Goal: Information Seeking & Learning: Learn about a topic

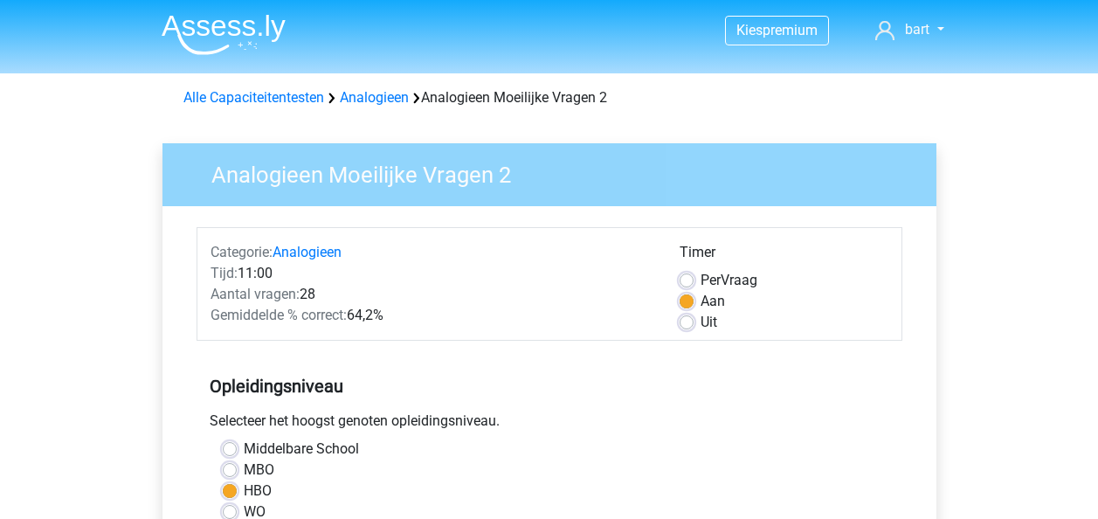
scroll to position [437, 0]
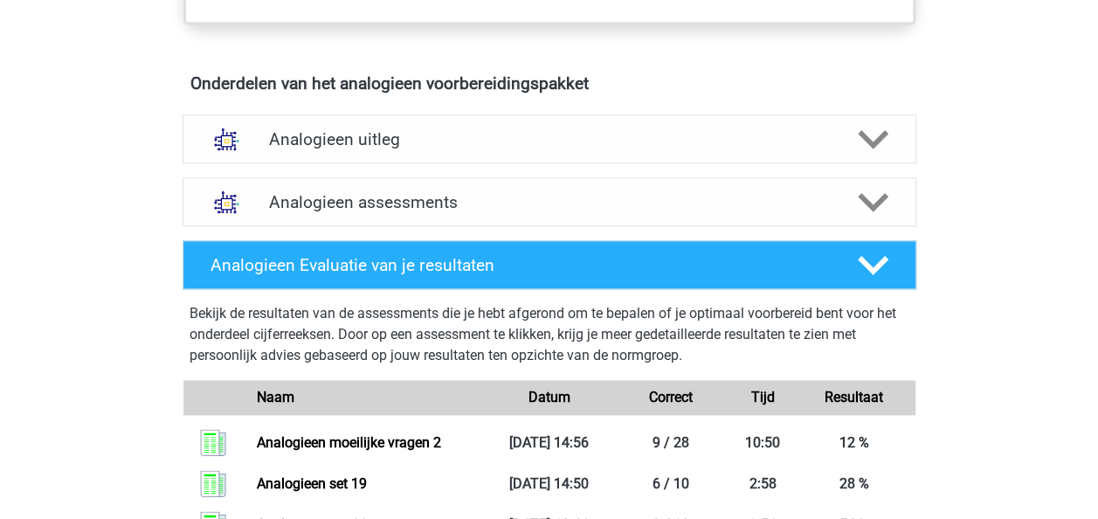
scroll to position [936, 0]
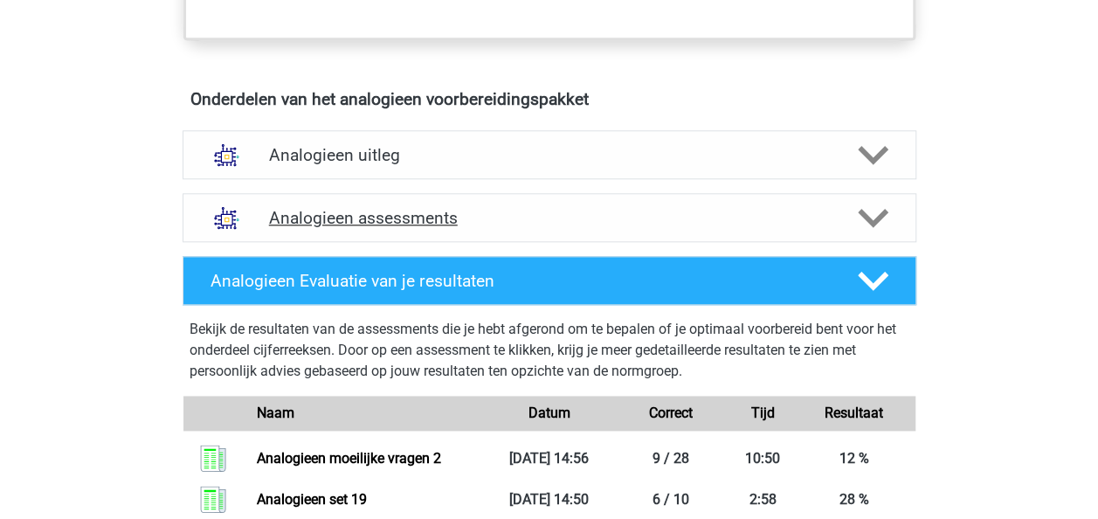
click at [575, 225] on div "Analogieen assessments" at bounding box center [548, 217] width 733 height 49
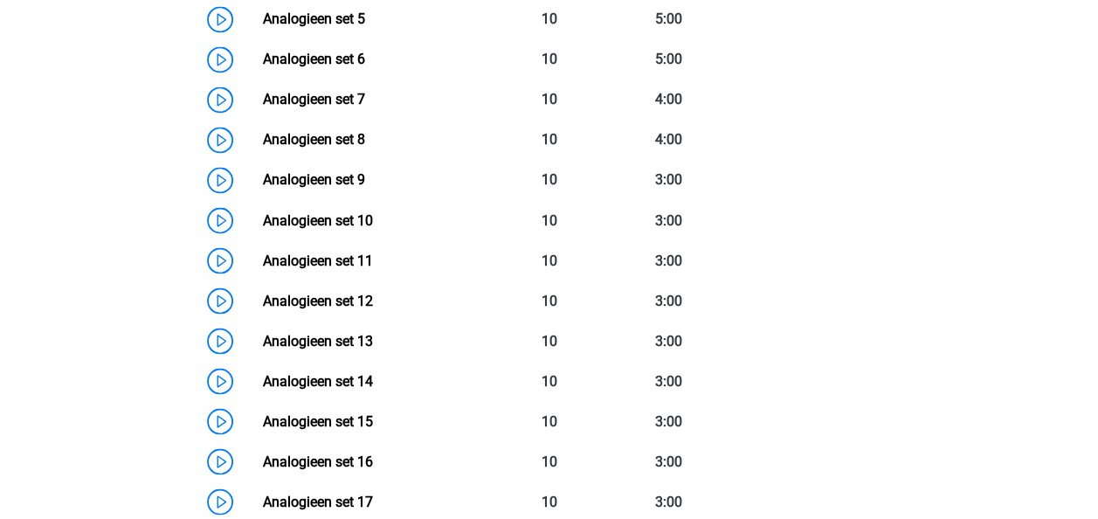
scroll to position [1547, 0]
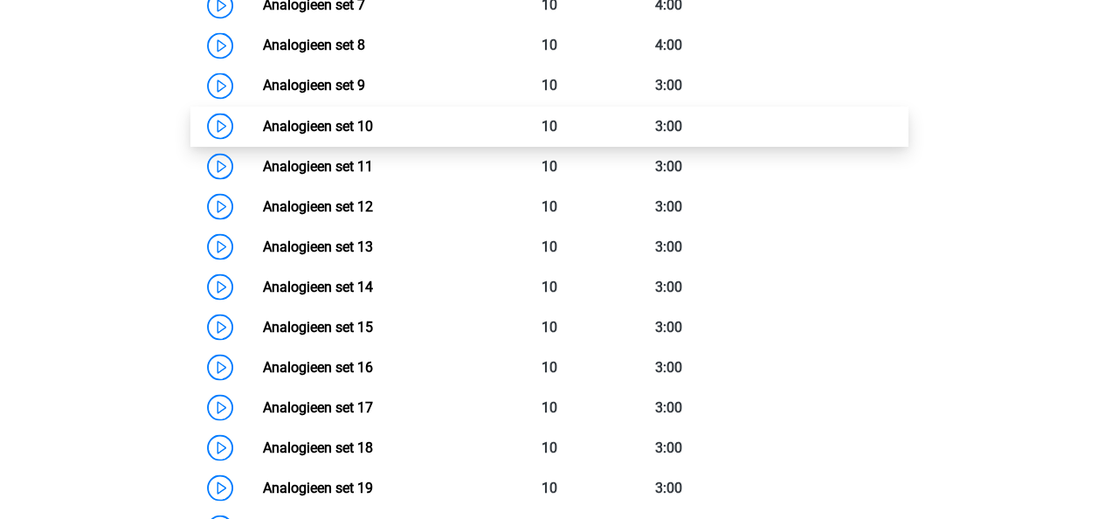
click at [263, 117] on link "Analogieen set 10" at bounding box center [318, 125] width 110 height 17
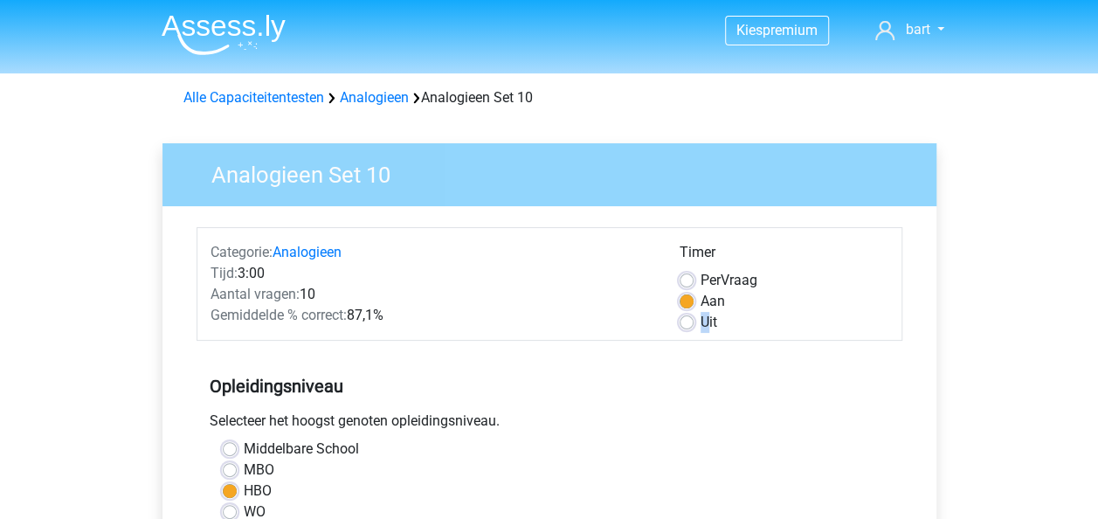
click at [700, 314] on label "Uit" at bounding box center [708, 322] width 17 height 21
drag, startPoint x: 700, startPoint y: 314, endPoint x: 692, endPoint y: 320, distance: 10.7
click at [700, 320] on label "Uit" at bounding box center [708, 322] width 17 height 21
click at [692, 320] on input "Uit" at bounding box center [686, 320] width 14 height 17
radio input "true"
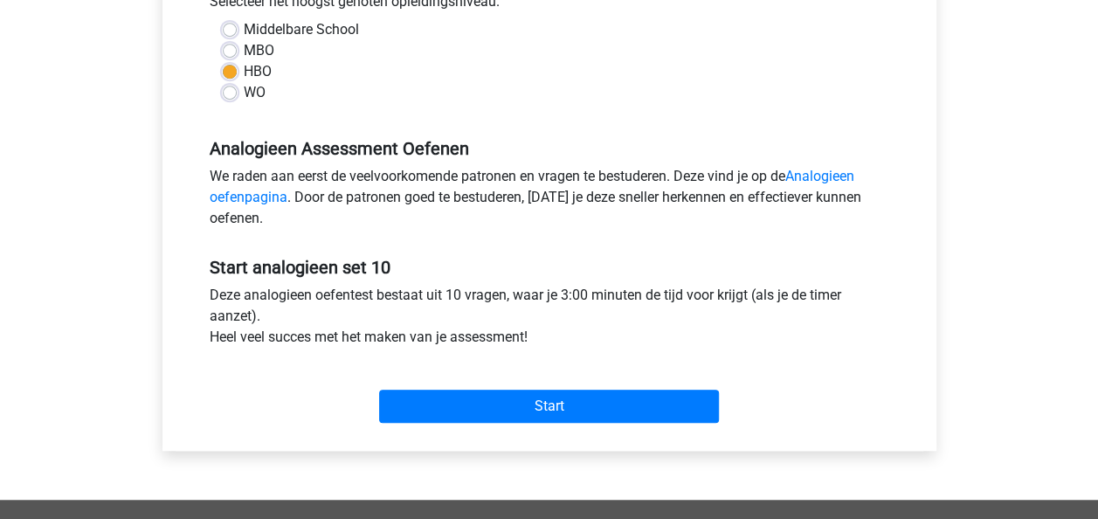
scroll to position [524, 0]
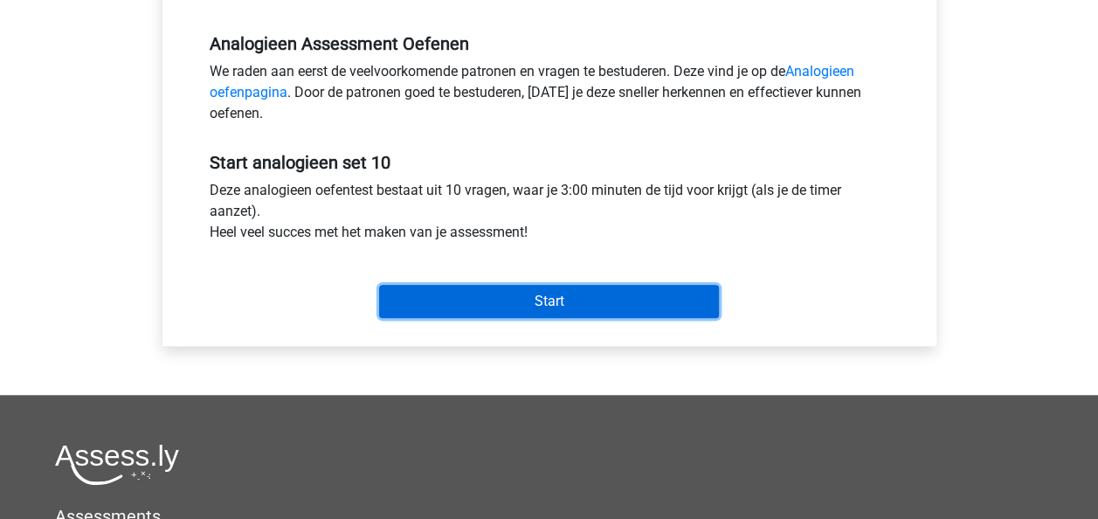
click at [611, 293] on input "Start" at bounding box center [549, 301] width 340 height 33
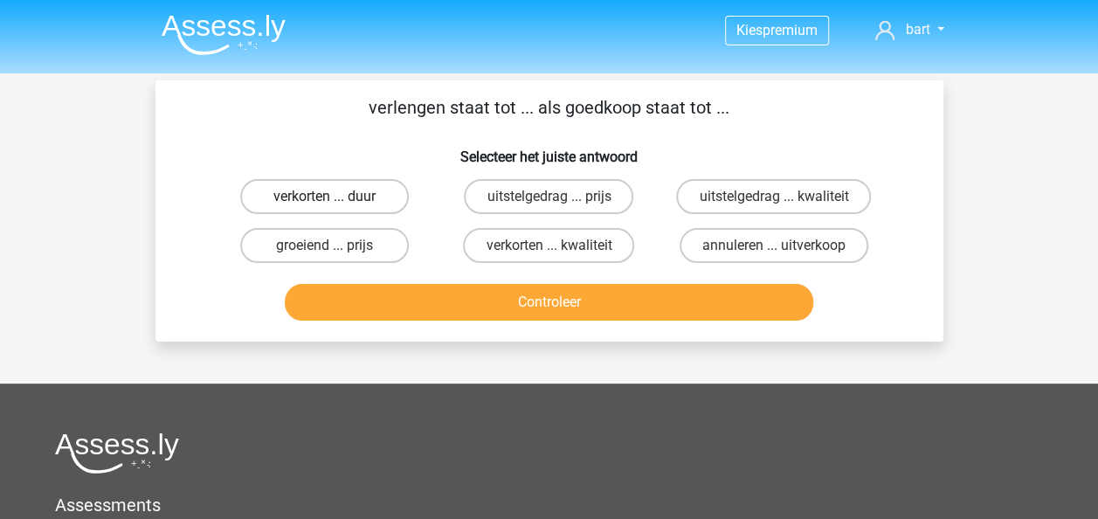
click at [347, 189] on label "verkorten ... duur" at bounding box center [324, 196] width 169 height 35
click at [335, 196] on input "verkorten ... duur" at bounding box center [329, 201] width 11 height 11
radio input "true"
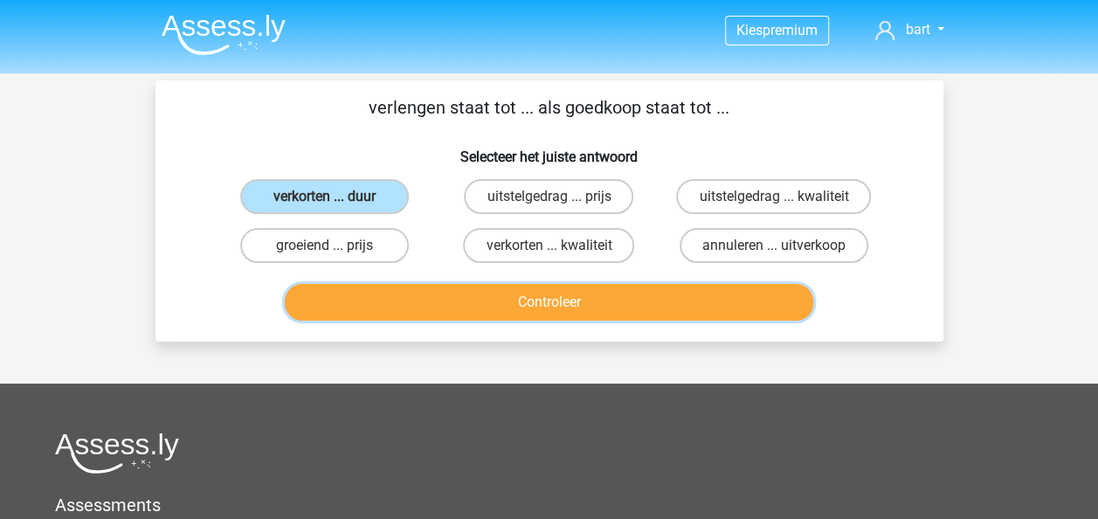
click at [588, 297] on button "Controleer" at bounding box center [549, 302] width 528 height 37
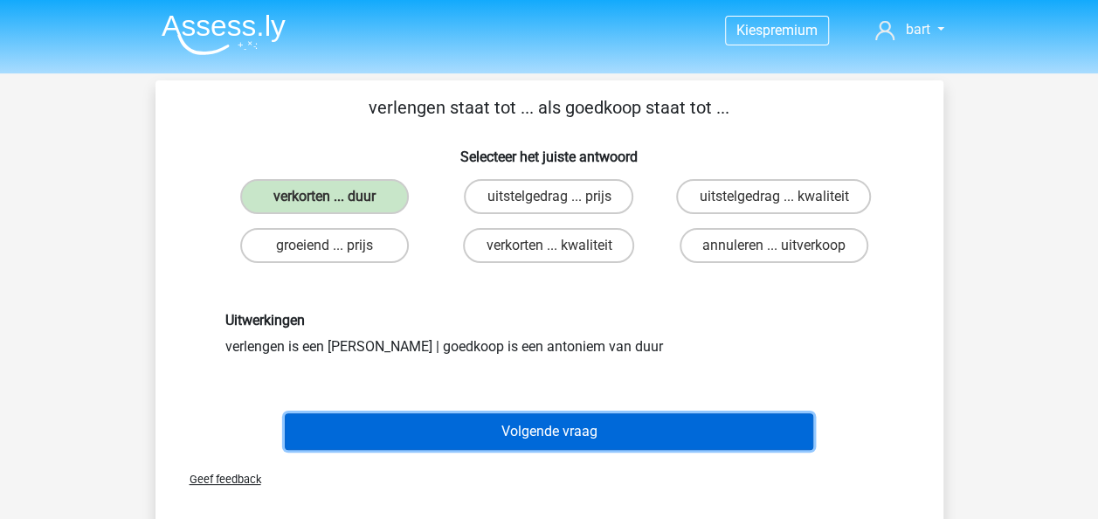
drag, startPoint x: 563, startPoint y: 422, endPoint x: 564, endPoint y: 403, distance: 18.4
click at [564, 421] on button "Volgende vraag" at bounding box center [549, 431] width 528 height 37
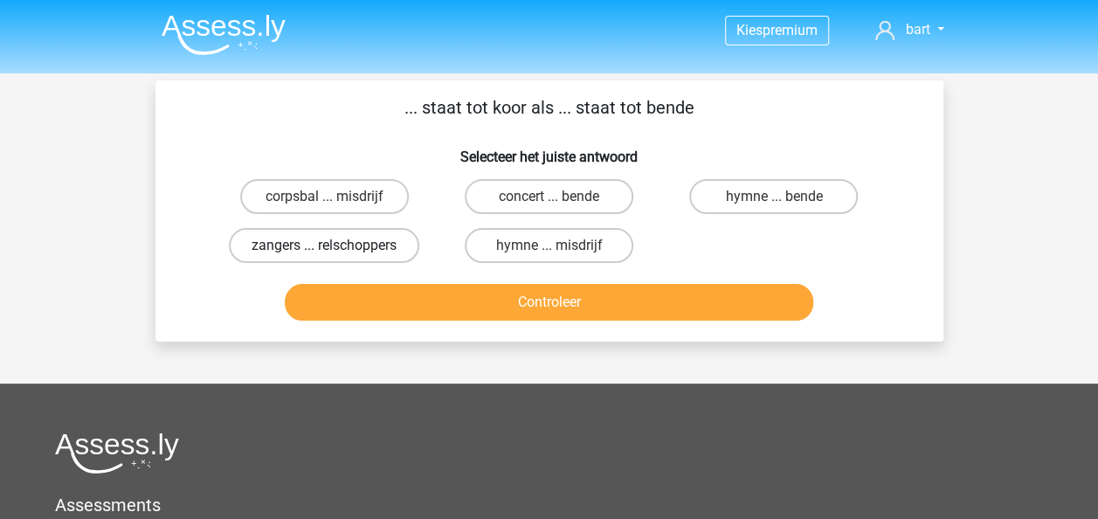
click at [368, 244] on label "zangers ... relschoppers" at bounding box center [324, 245] width 190 height 35
click at [335, 245] on input "zangers ... relschoppers" at bounding box center [329, 250] width 11 height 11
radio input "true"
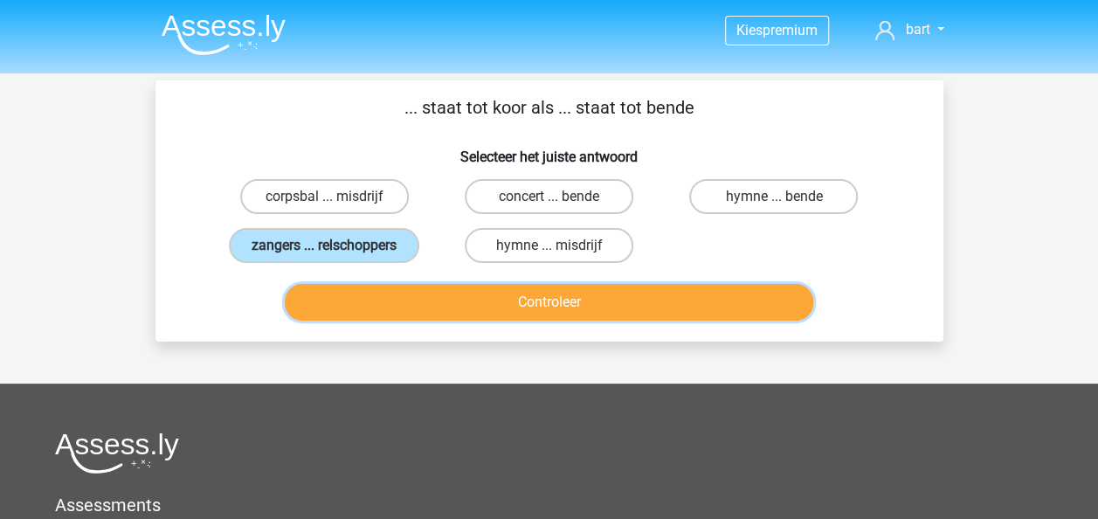
click at [487, 304] on button "Controleer" at bounding box center [549, 302] width 528 height 37
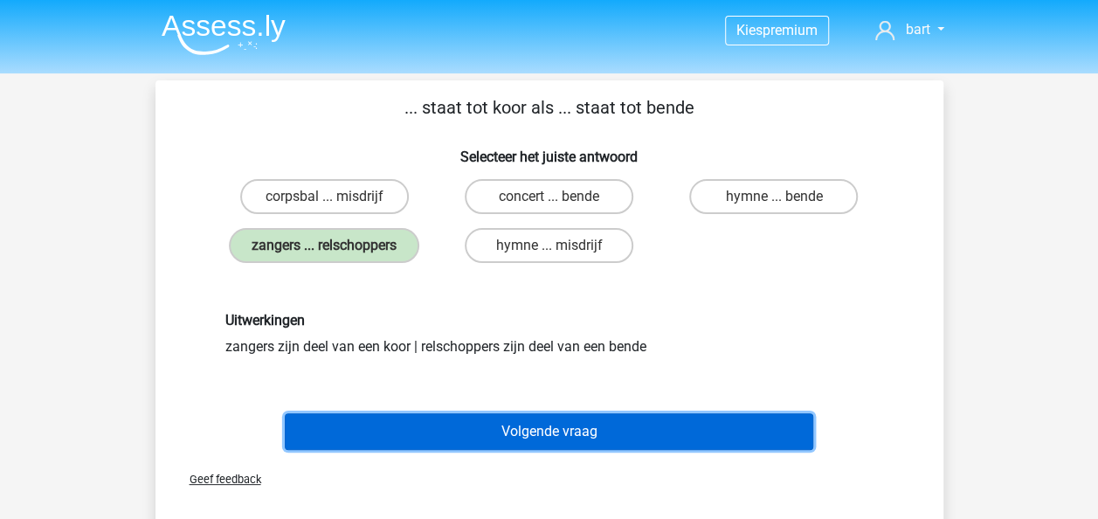
click at [548, 441] on button "Volgende vraag" at bounding box center [549, 431] width 528 height 37
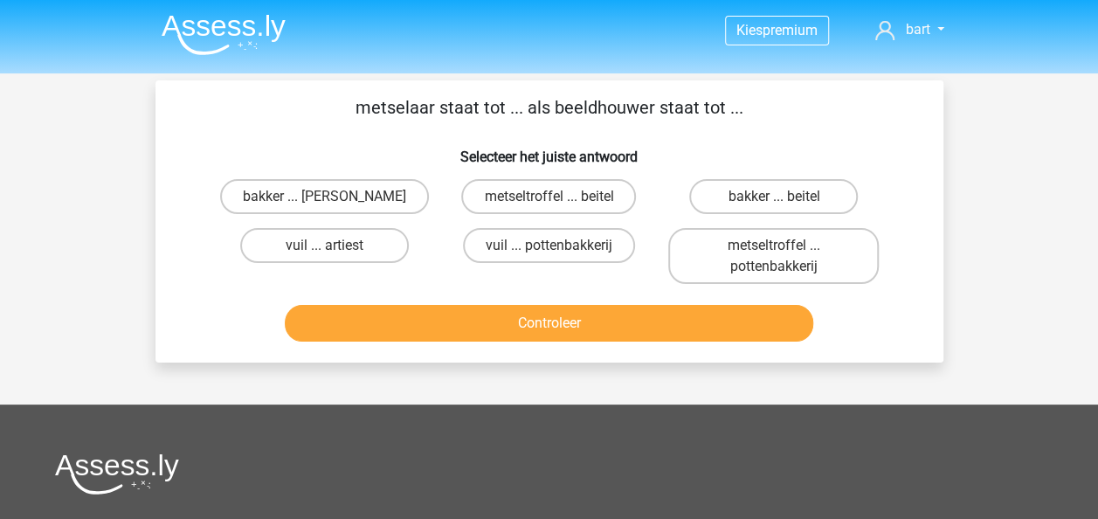
scroll to position [80, 0]
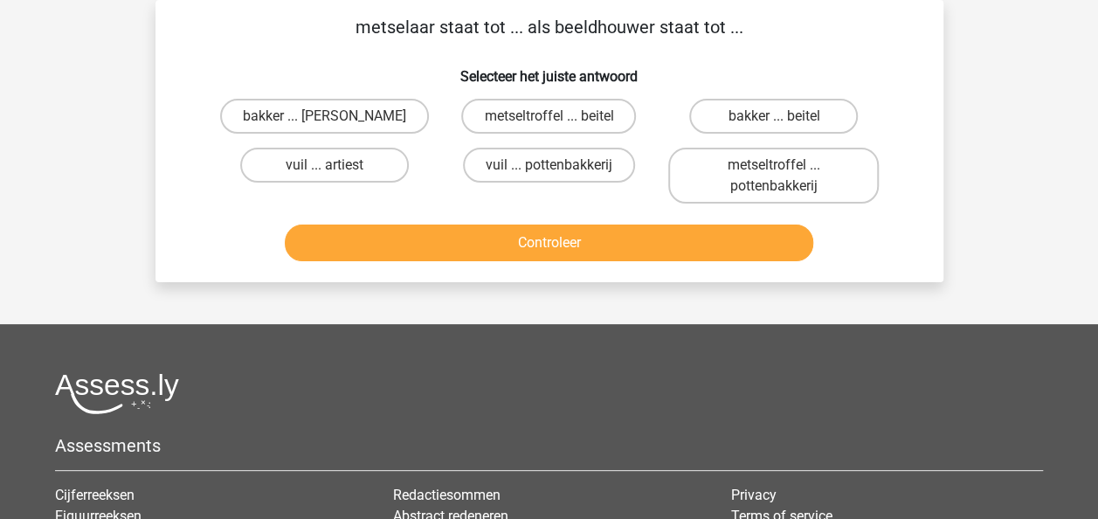
click at [548, 117] on input "metseltroffel ... beitel" at bounding box center [553, 121] width 11 height 11
radio input "true"
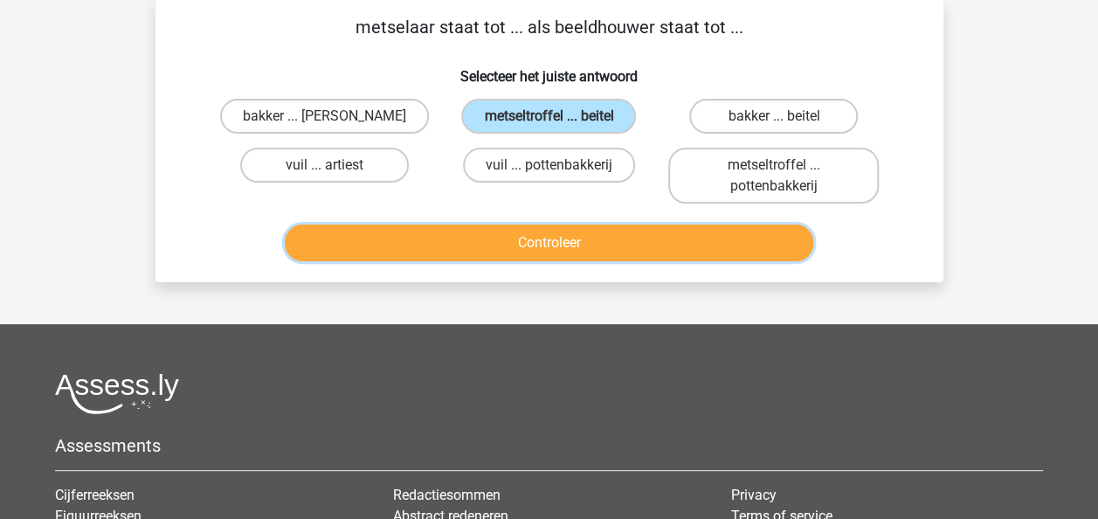
click at [529, 233] on button "Controleer" at bounding box center [549, 242] width 528 height 37
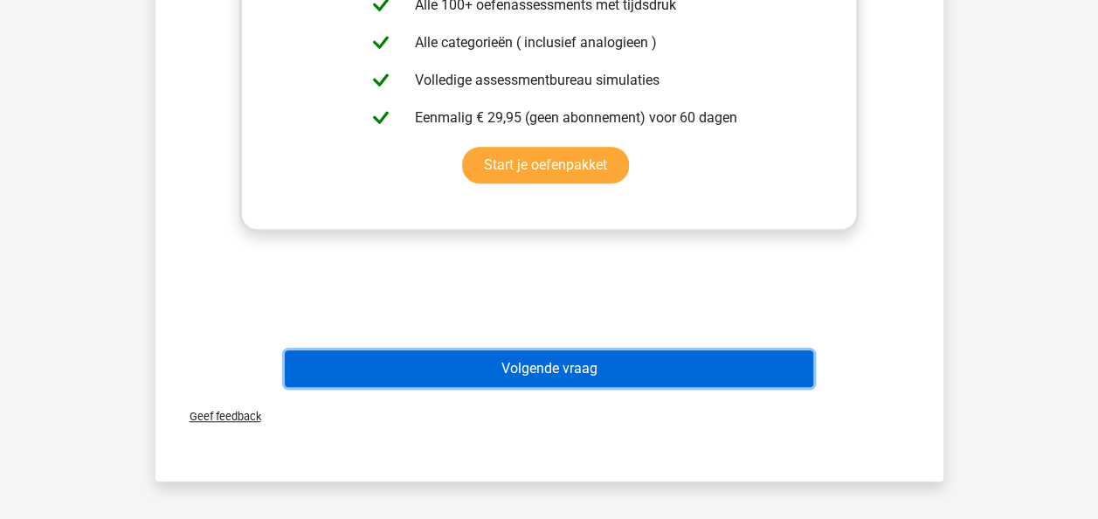
drag, startPoint x: 662, startPoint y: 382, endPoint x: 630, endPoint y: 341, distance: 51.7
click at [662, 381] on button "Volgende vraag" at bounding box center [549, 368] width 528 height 37
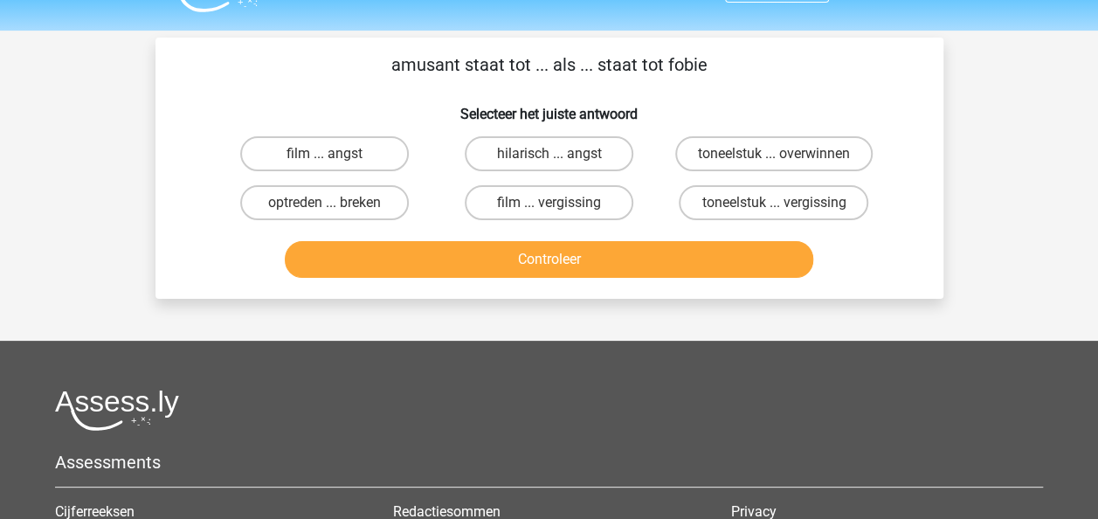
scroll to position [0, 0]
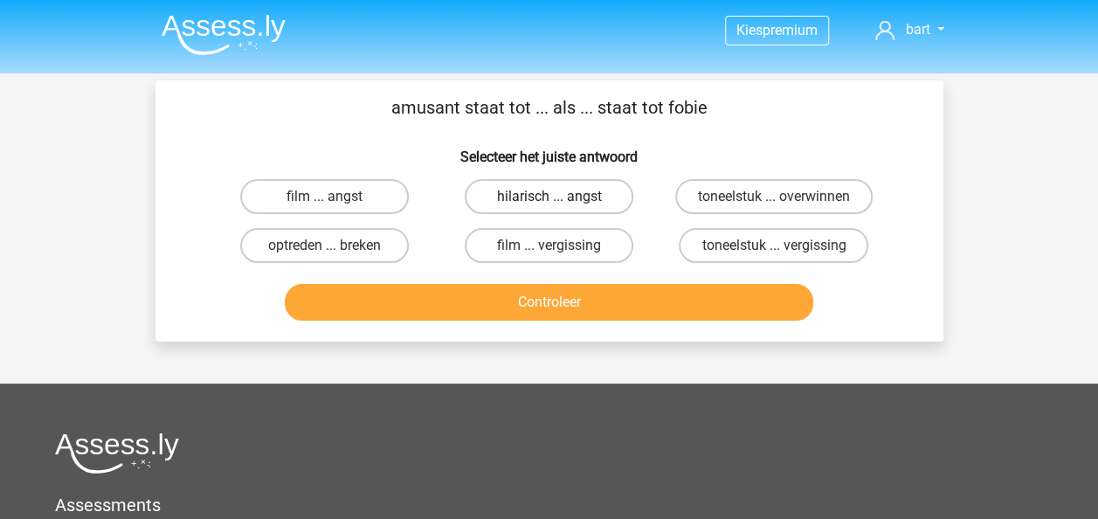
click at [565, 204] on label "hilarisch ... angst" at bounding box center [549, 196] width 169 height 35
click at [560, 204] on input "hilarisch ... angst" at bounding box center [553, 201] width 11 height 11
radio input "true"
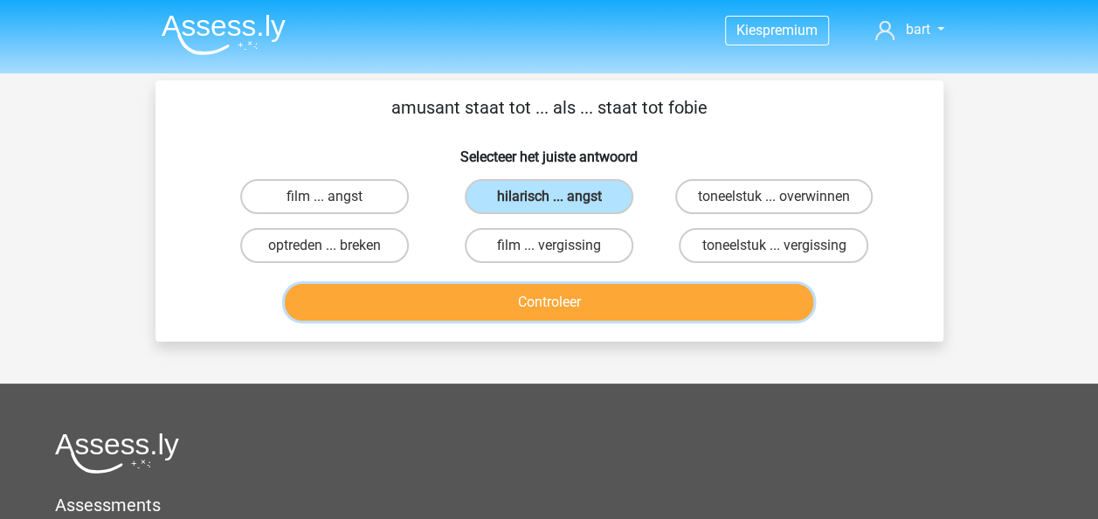
click at [597, 302] on button "Controleer" at bounding box center [549, 302] width 528 height 37
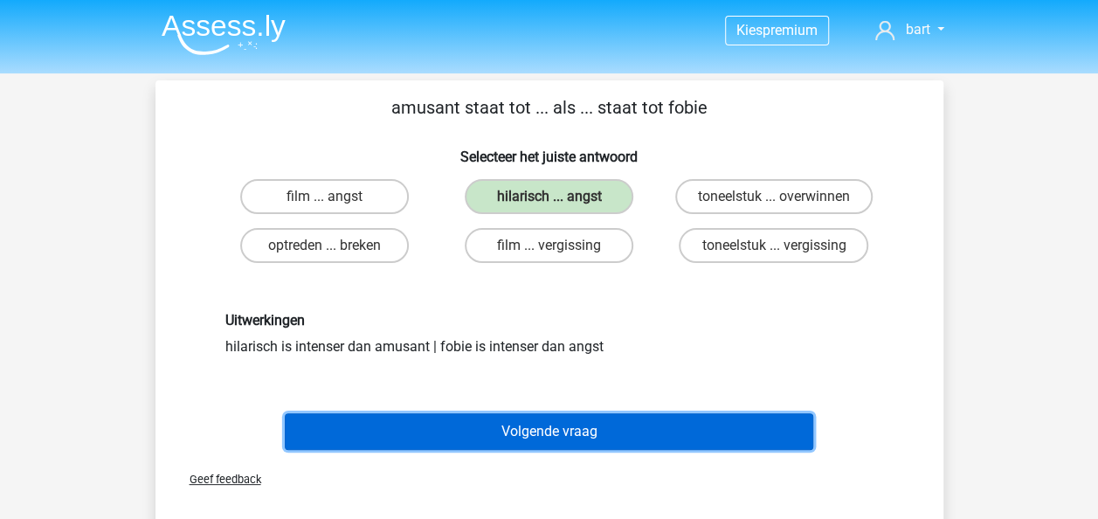
drag, startPoint x: 584, startPoint y: 412, endPoint x: 583, endPoint y: 403, distance: 9.6
click at [583, 403] on div "Volgende vraag" at bounding box center [549, 428] width 732 height 58
click at [571, 419] on button "Volgende vraag" at bounding box center [549, 431] width 528 height 37
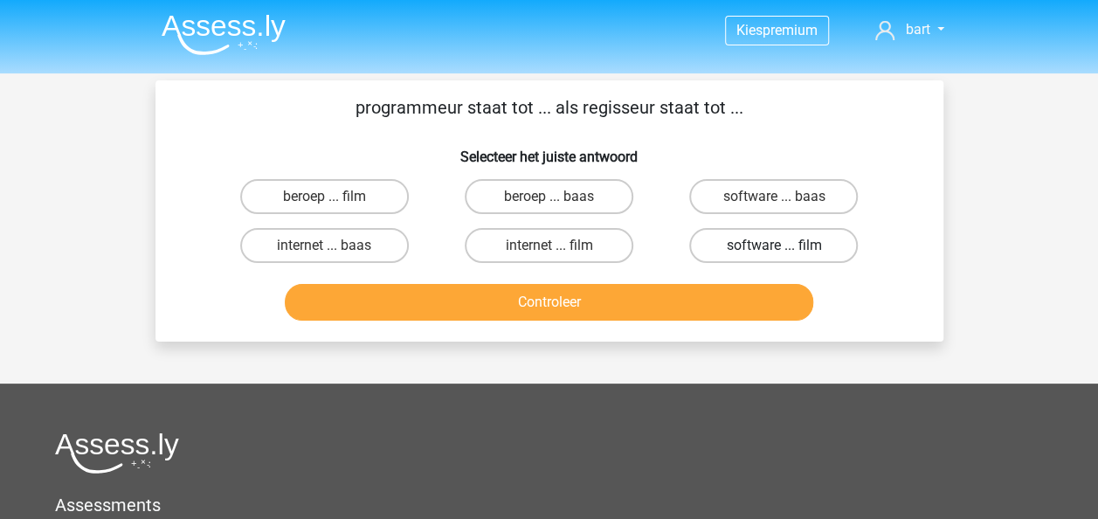
drag, startPoint x: 840, startPoint y: 253, endPoint x: 802, endPoint y: 258, distance: 38.8
click at [840, 253] on label "software ... film" at bounding box center [773, 245] width 169 height 35
click at [785, 253] on input "software ... film" at bounding box center [779, 250] width 11 height 11
radio input "true"
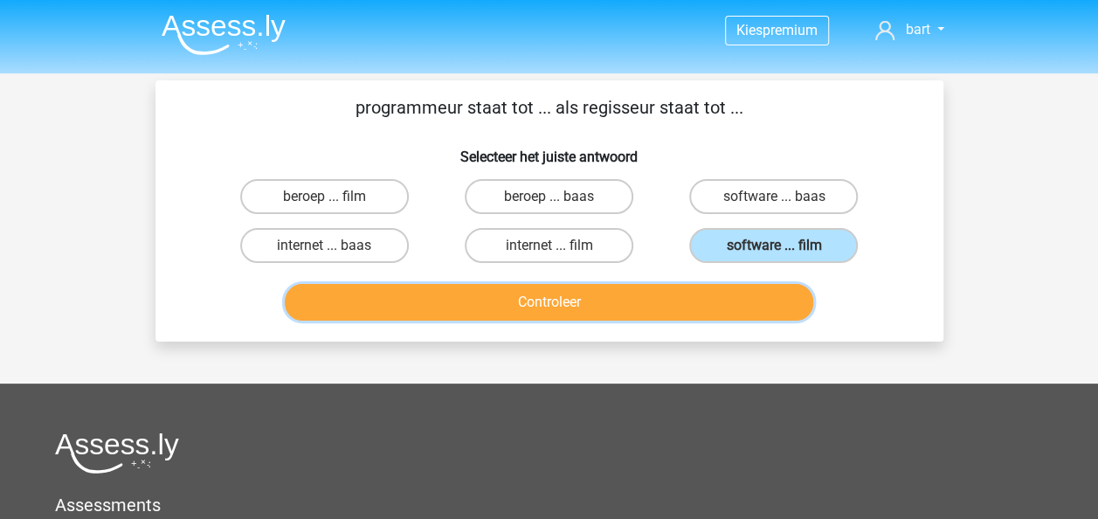
click at [712, 309] on button "Controleer" at bounding box center [549, 302] width 528 height 37
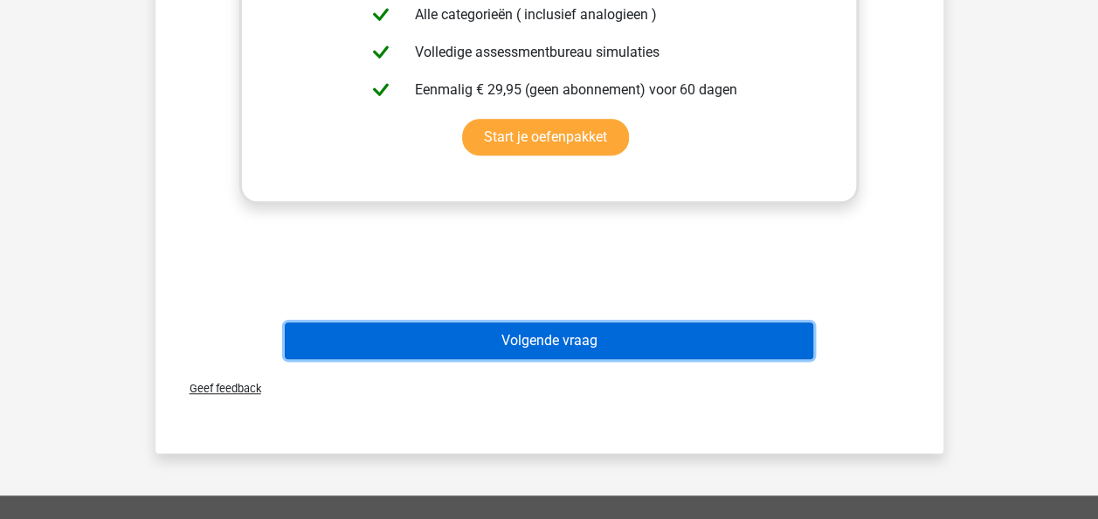
click at [618, 352] on button "Volgende vraag" at bounding box center [549, 340] width 528 height 37
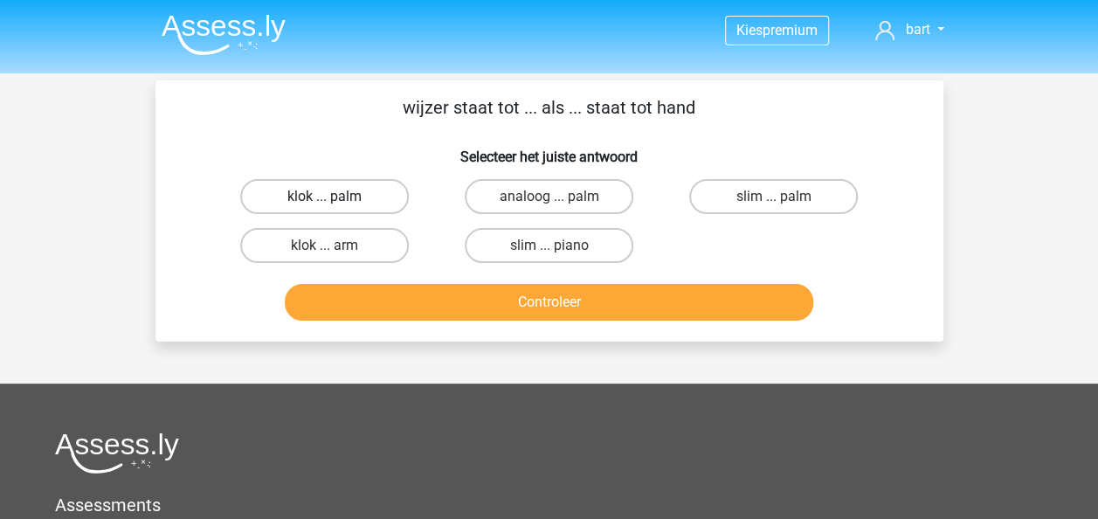
click at [375, 200] on label "klok ... palm" at bounding box center [324, 196] width 169 height 35
click at [335, 200] on input "klok ... palm" at bounding box center [329, 201] width 11 height 11
radio input "true"
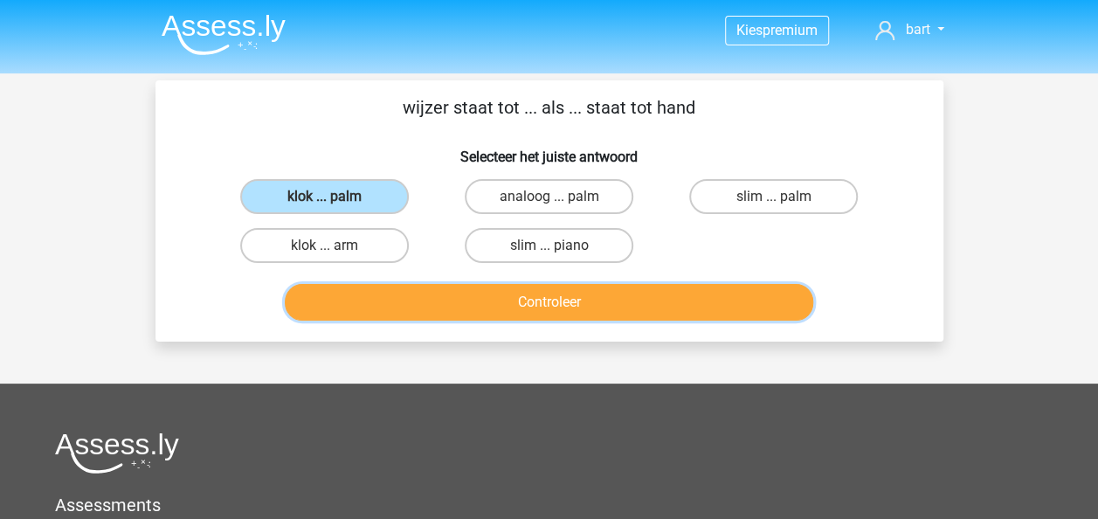
click at [531, 299] on button "Controleer" at bounding box center [549, 302] width 528 height 37
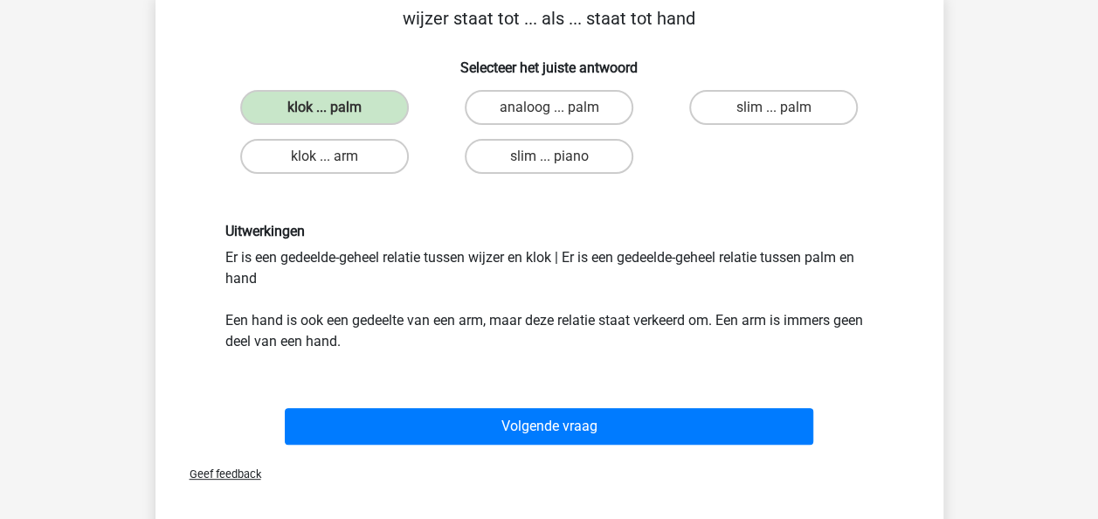
scroll to position [175, 0]
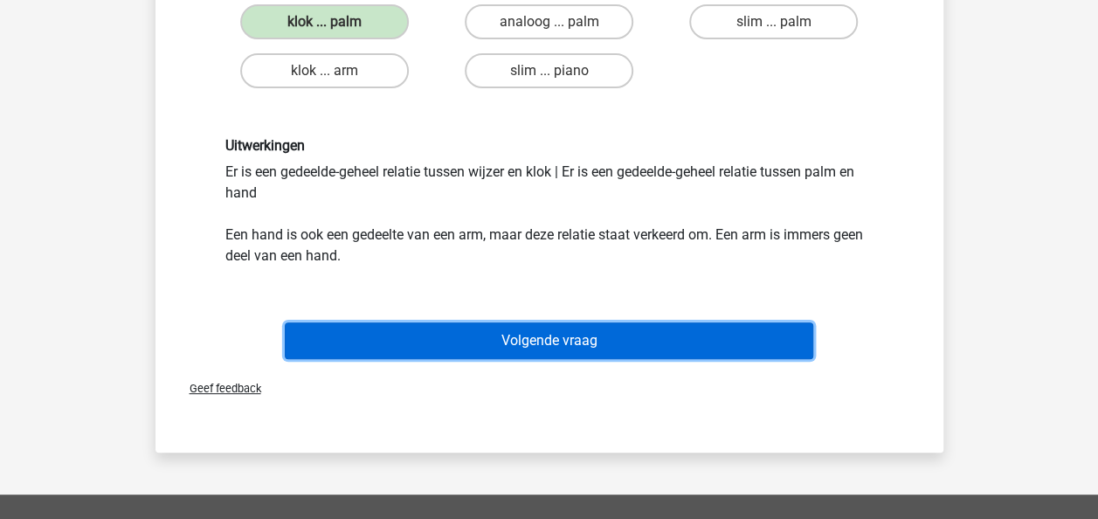
click at [528, 332] on button "Volgende vraag" at bounding box center [549, 340] width 528 height 37
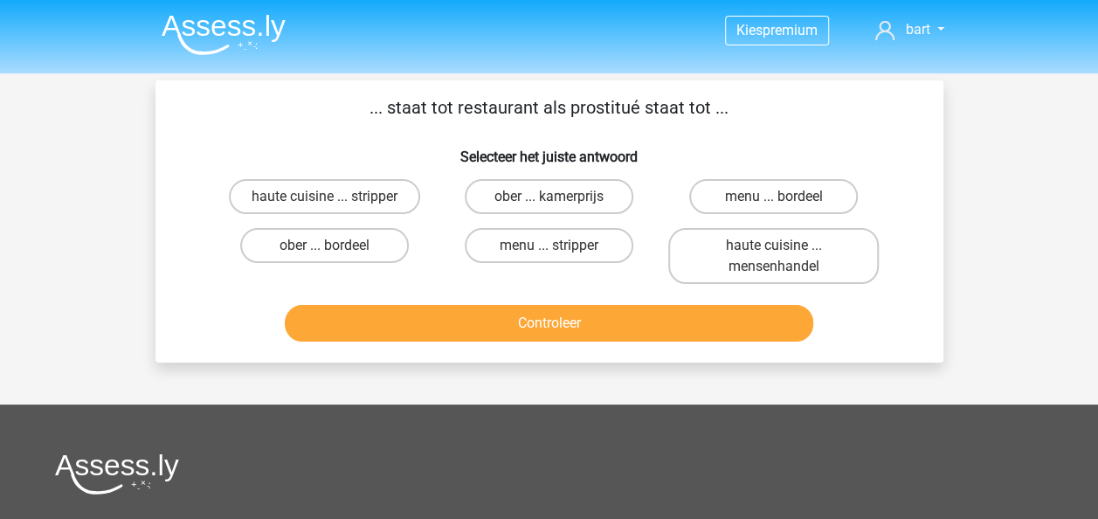
scroll to position [0, 0]
click at [365, 234] on label "ober ... bordeel" at bounding box center [324, 245] width 169 height 35
click at [335, 245] on input "ober ... bordeel" at bounding box center [329, 250] width 11 height 11
radio input "true"
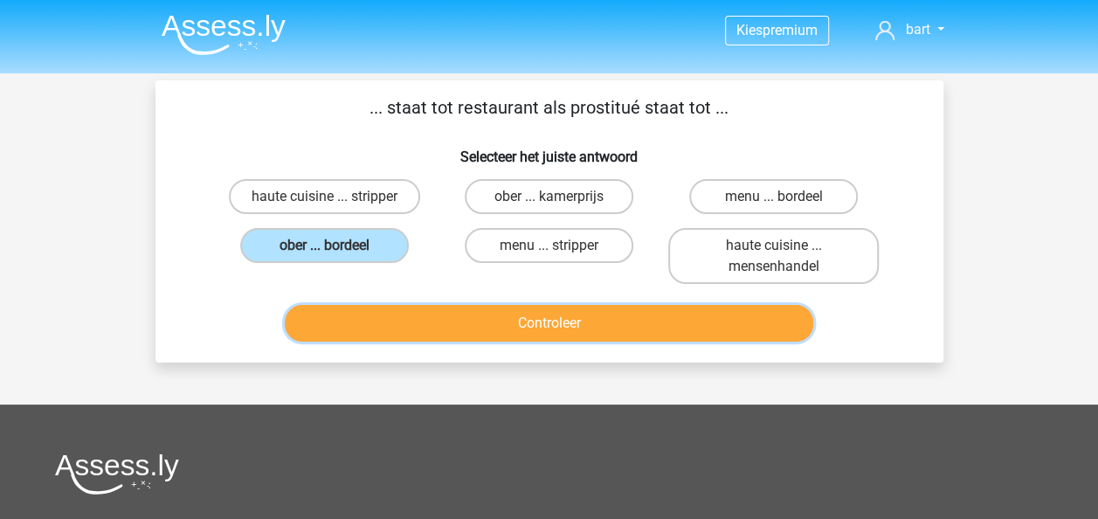
click at [471, 325] on button "Controleer" at bounding box center [549, 323] width 528 height 37
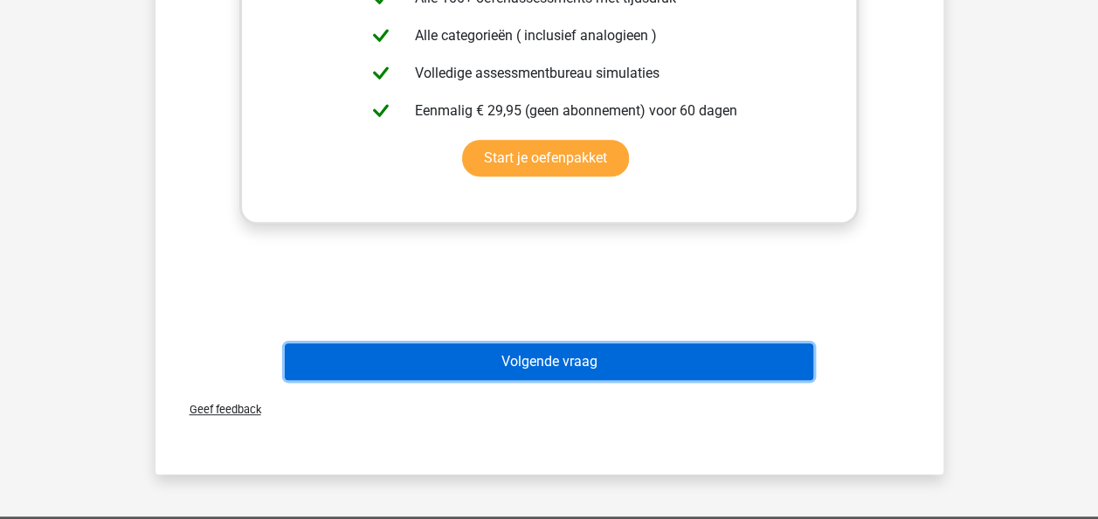
click at [634, 350] on button "Volgende vraag" at bounding box center [549, 361] width 528 height 37
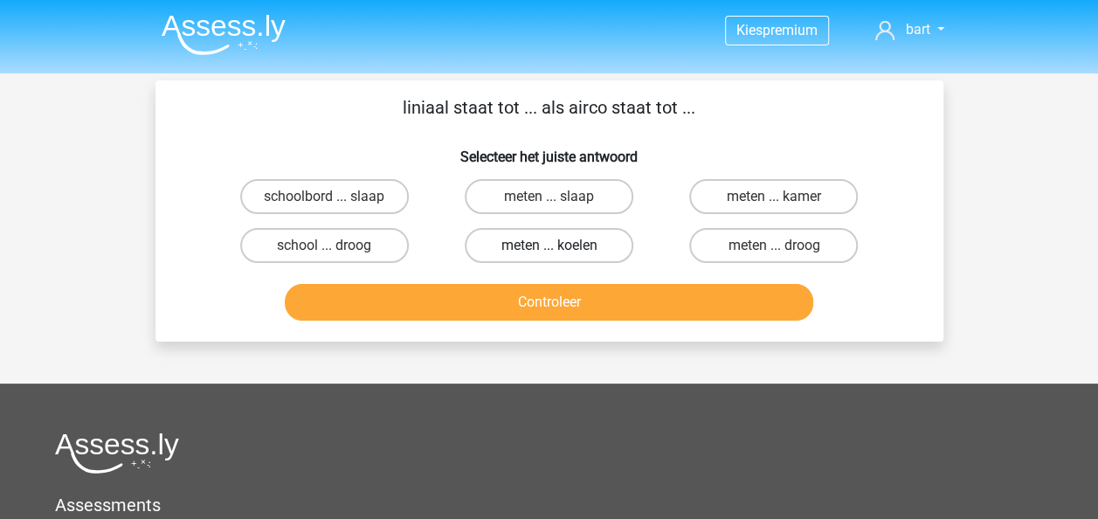
click at [571, 253] on label "meten ... koelen" at bounding box center [549, 245] width 169 height 35
click at [560, 253] on input "meten ... koelen" at bounding box center [553, 250] width 11 height 11
radio input "true"
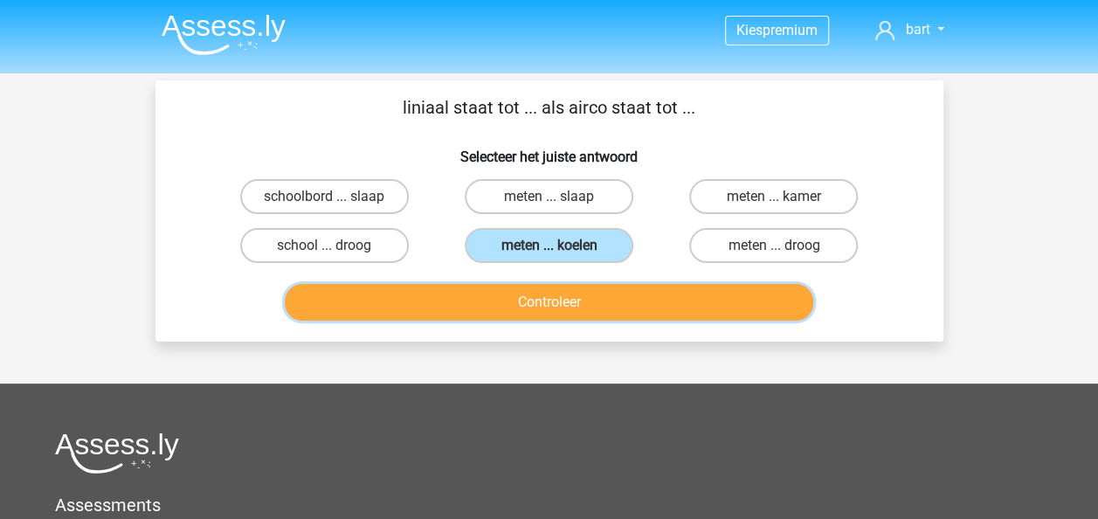
click at [580, 292] on button "Controleer" at bounding box center [549, 302] width 528 height 37
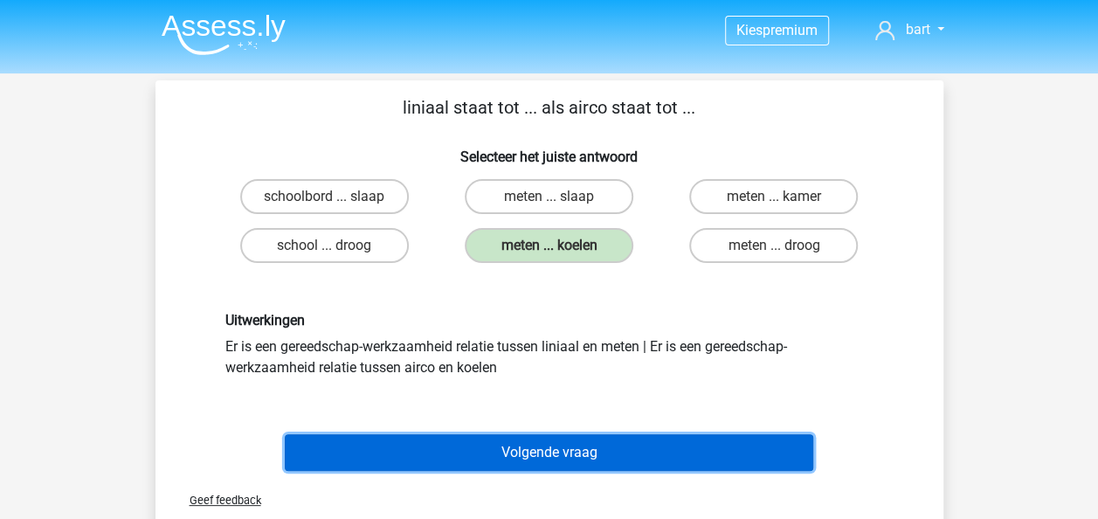
click at [607, 459] on button "Volgende vraag" at bounding box center [549, 452] width 528 height 37
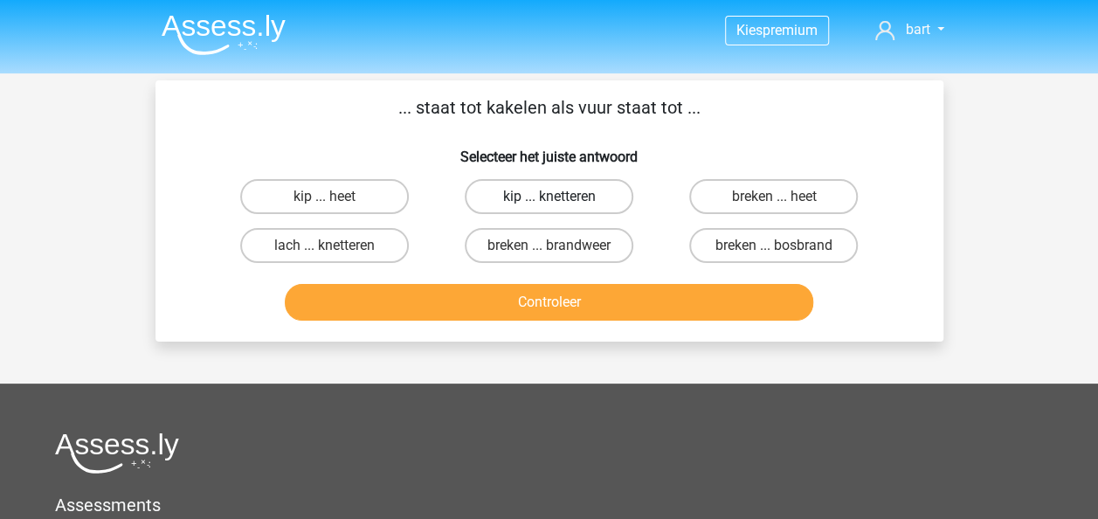
click at [552, 189] on label "kip ... knetteren" at bounding box center [549, 196] width 169 height 35
click at [552, 196] on input "kip ... knetteren" at bounding box center [553, 201] width 11 height 11
radio input "true"
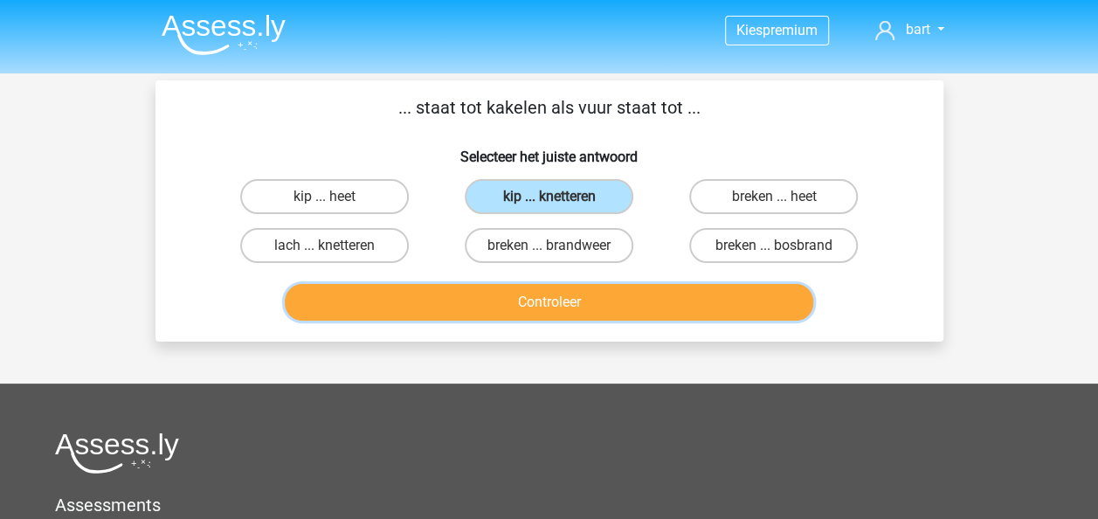
click at [630, 295] on button "Controleer" at bounding box center [549, 302] width 528 height 37
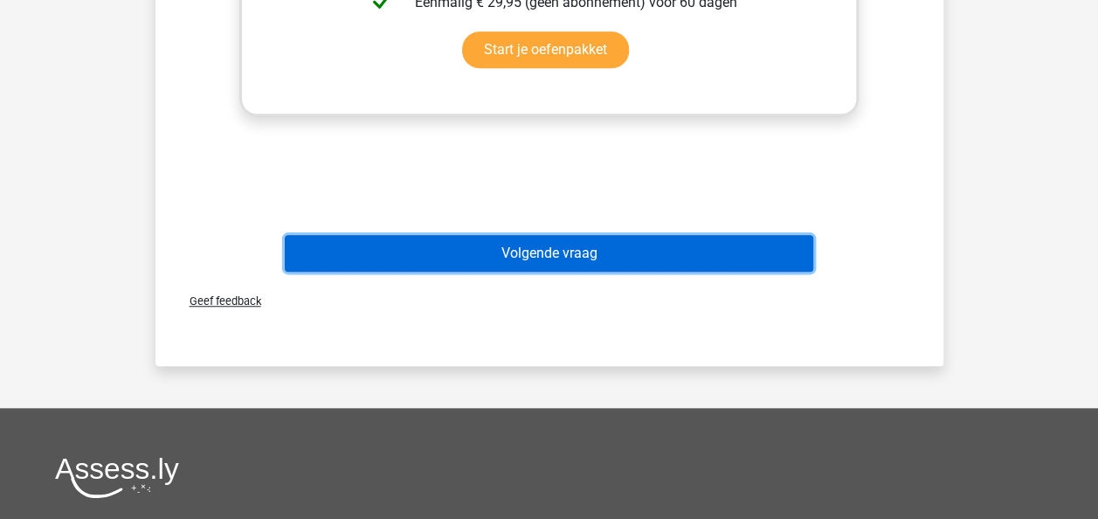
click at [671, 257] on button "Volgende vraag" at bounding box center [549, 253] width 528 height 37
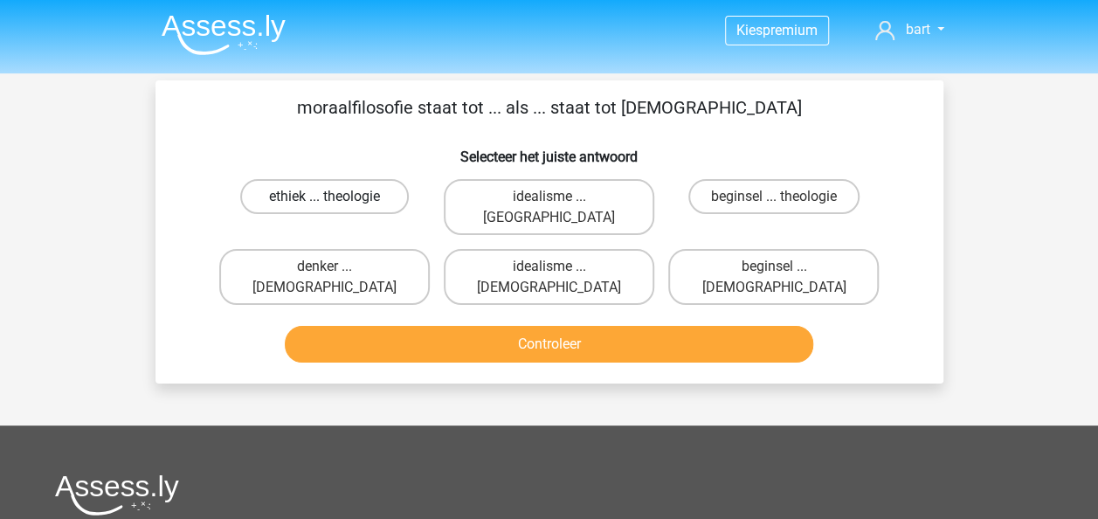
click at [342, 196] on label "ethiek ... theologie" at bounding box center [324, 196] width 169 height 35
click at [335, 196] on input "ethiek ... theologie" at bounding box center [329, 201] width 11 height 11
radio input "true"
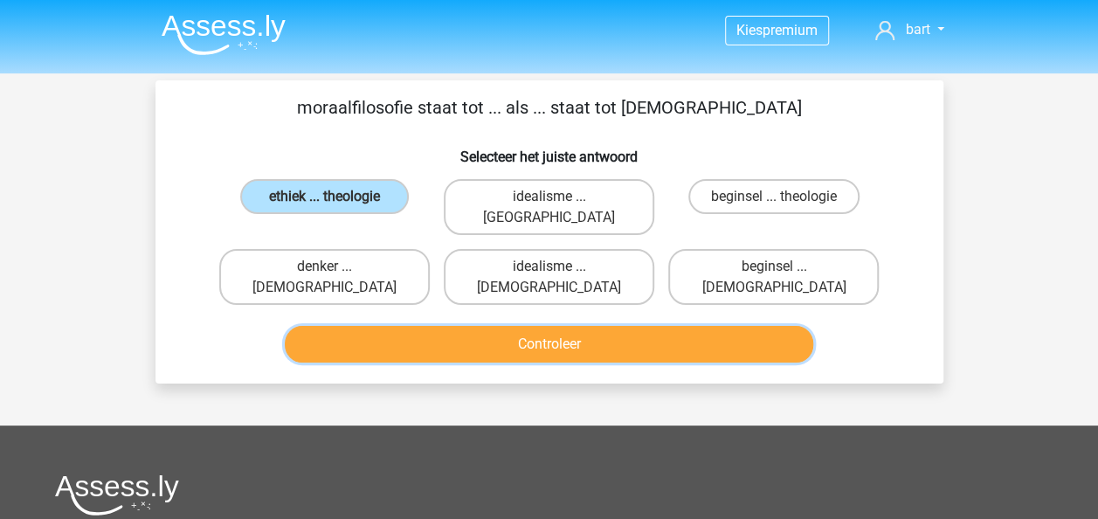
click at [644, 326] on button "Controleer" at bounding box center [549, 344] width 528 height 37
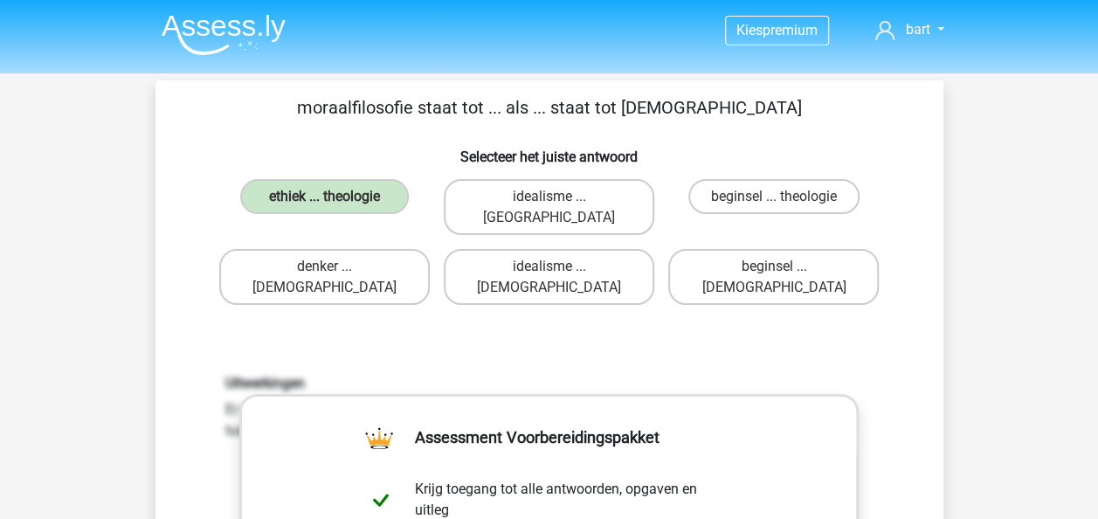
scroll to position [437, 0]
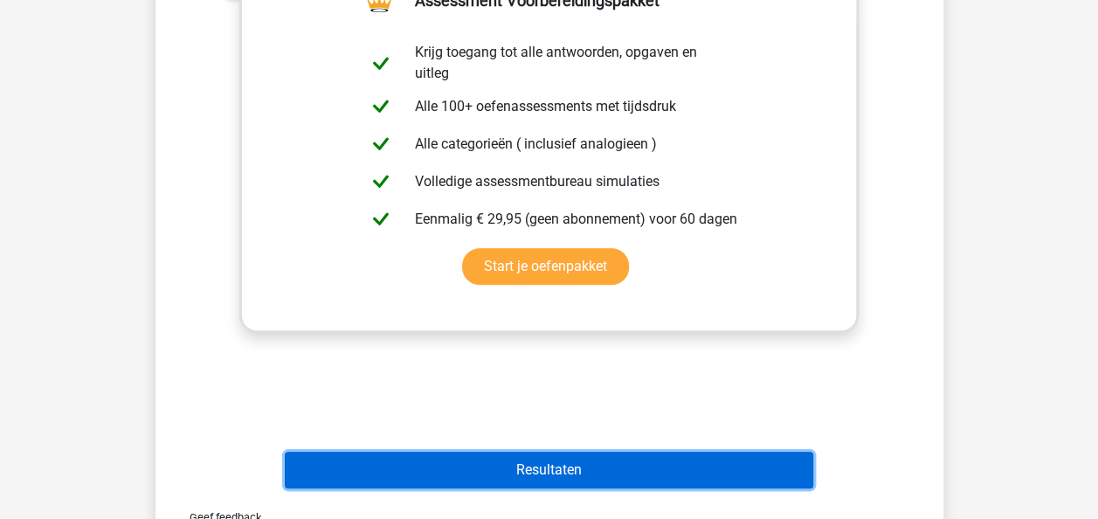
click at [658, 451] on button "Resultaten" at bounding box center [549, 469] width 528 height 37
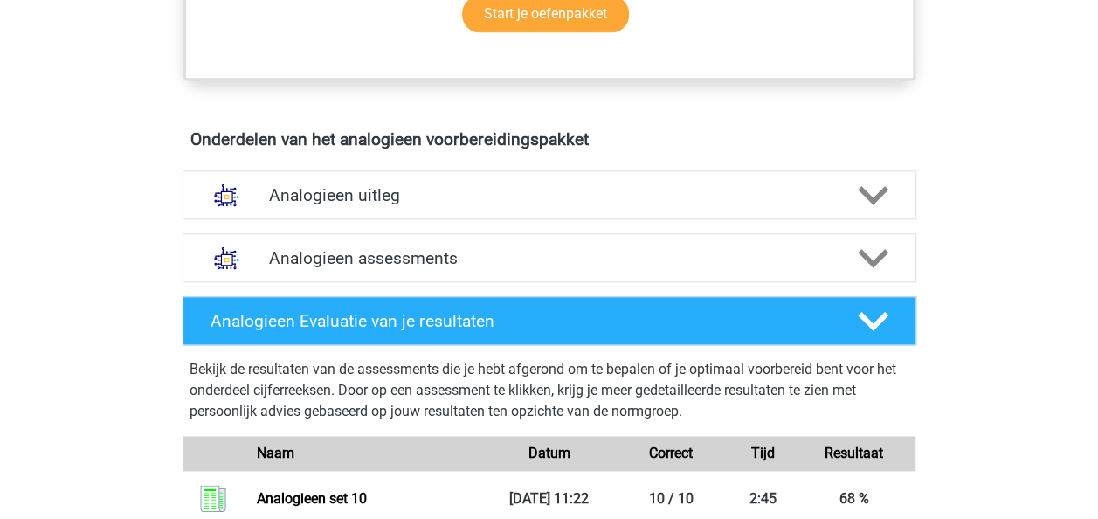
scroll to position [849, 0]
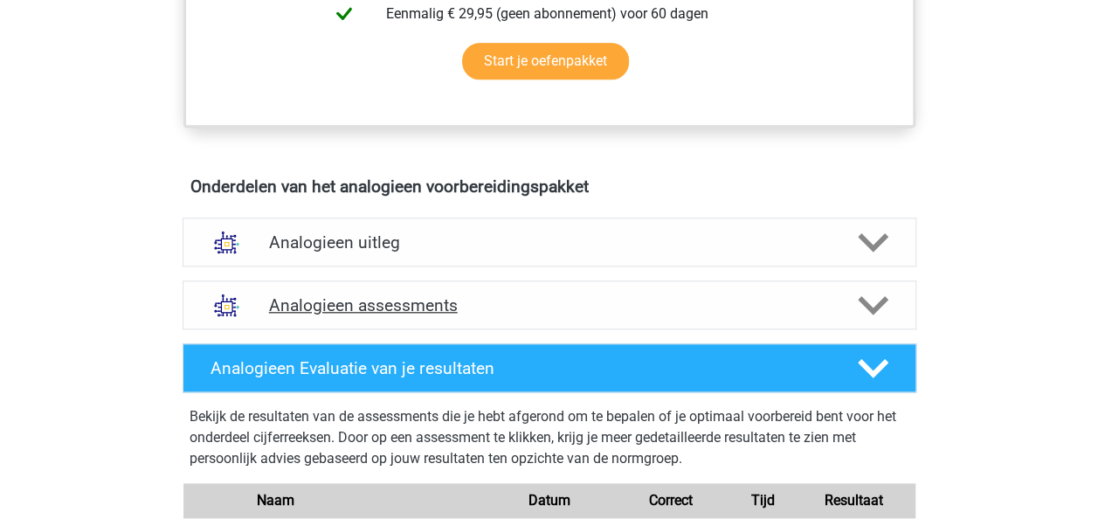
click at [512, 299] on h4 "Analogieen assessments" at bounding box center [549, 305] width 561 height 20
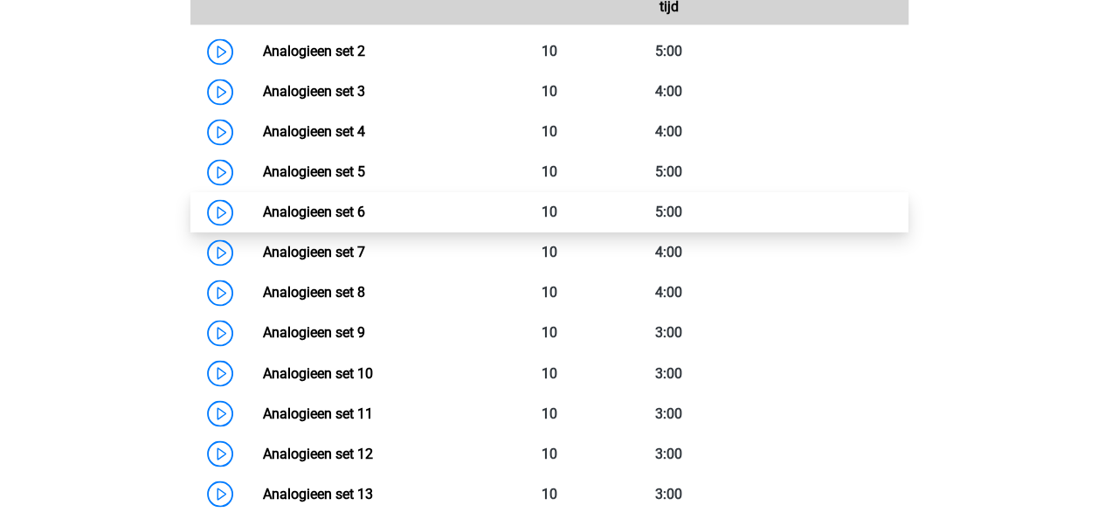
scroll to position [1460, 0]
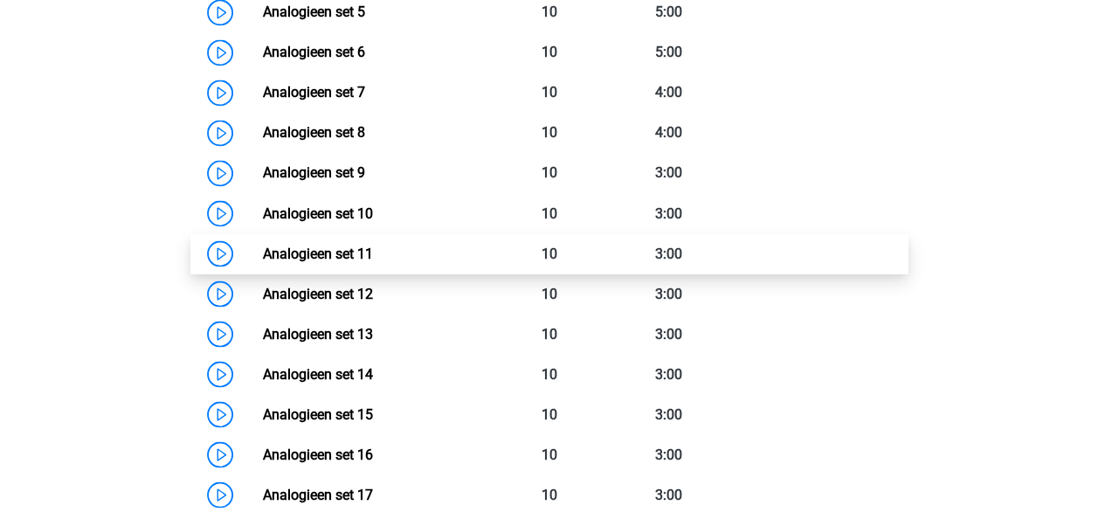
click at [373, 253] on link "Analogieen set 11" at bounding box center [318, 252] width 110 height 17
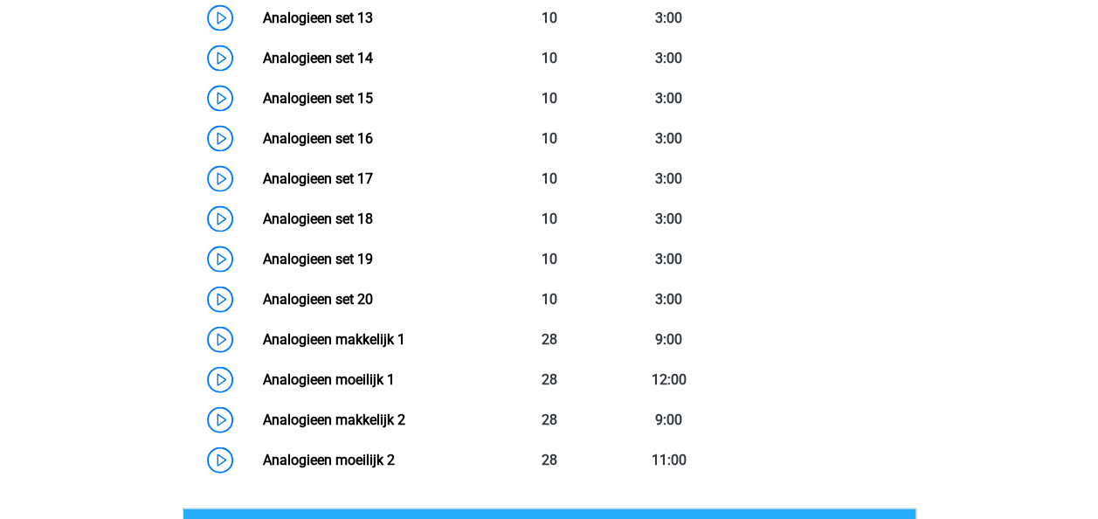
scroll to position [1722, 0]
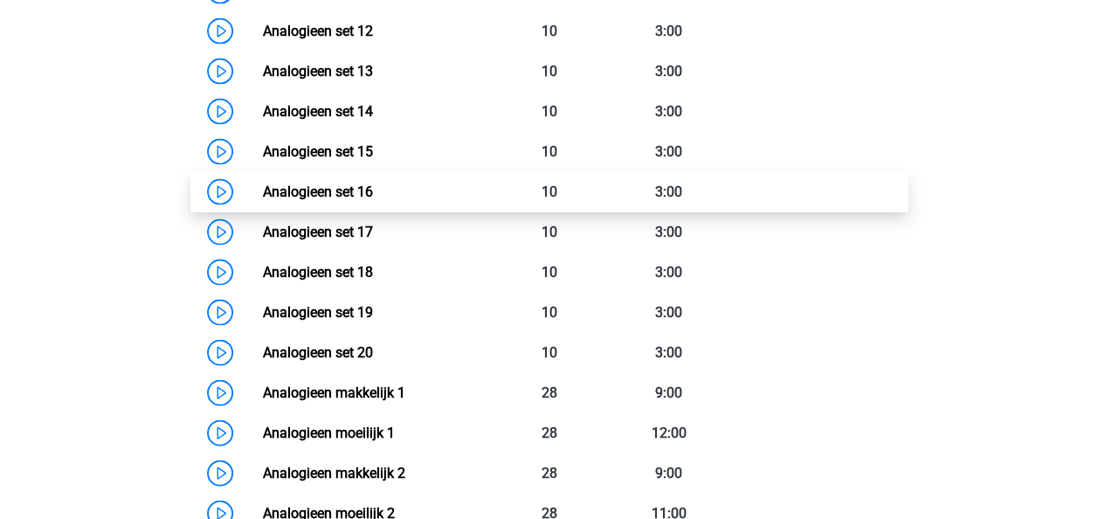
click at [304, 183] on link "Analogieen set 16" at bounding box center [318, 191] width 110 height 17
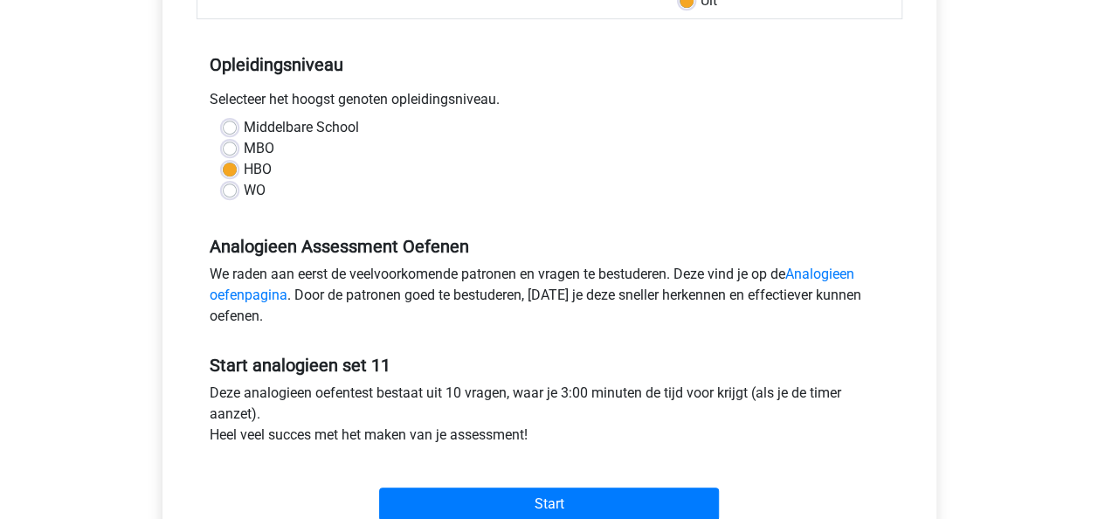
scroll to position [524, 0]
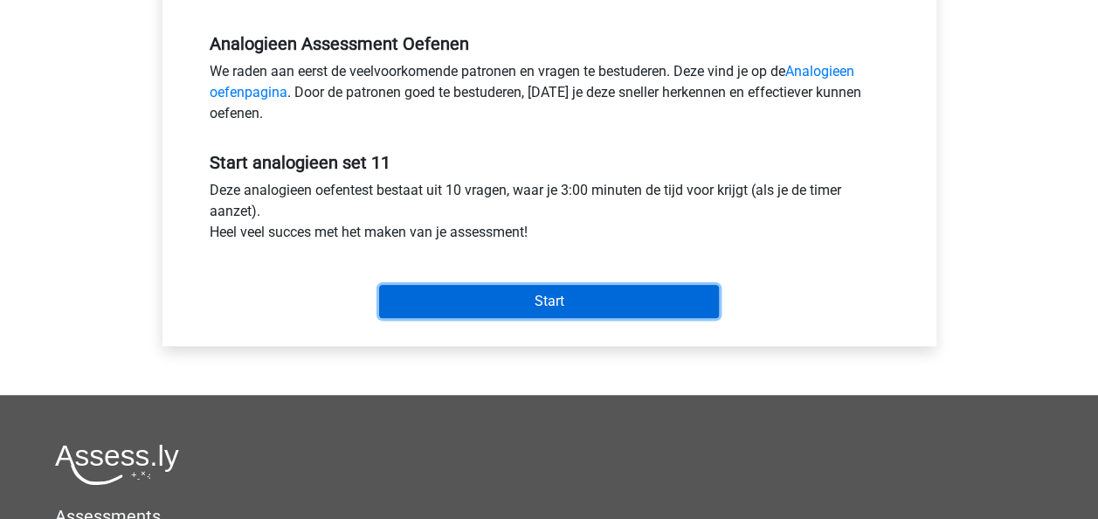
click at [547, 290] on input "Start" at bounding box center [549, 301] width 340 height 33
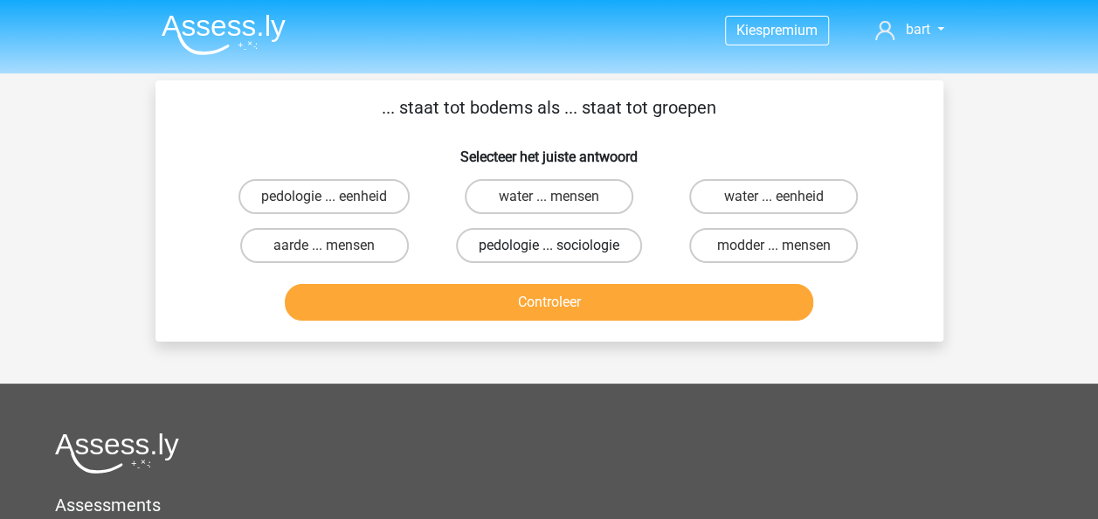
click at [589, 248] on label "pedologie ... sociologie" at bounding box center [549, 245] width 186 height 35
click at [560, 248] on input "pedologie ... sociologie" at bounding box center [553, 250] width 11 height 11
radio input "true"
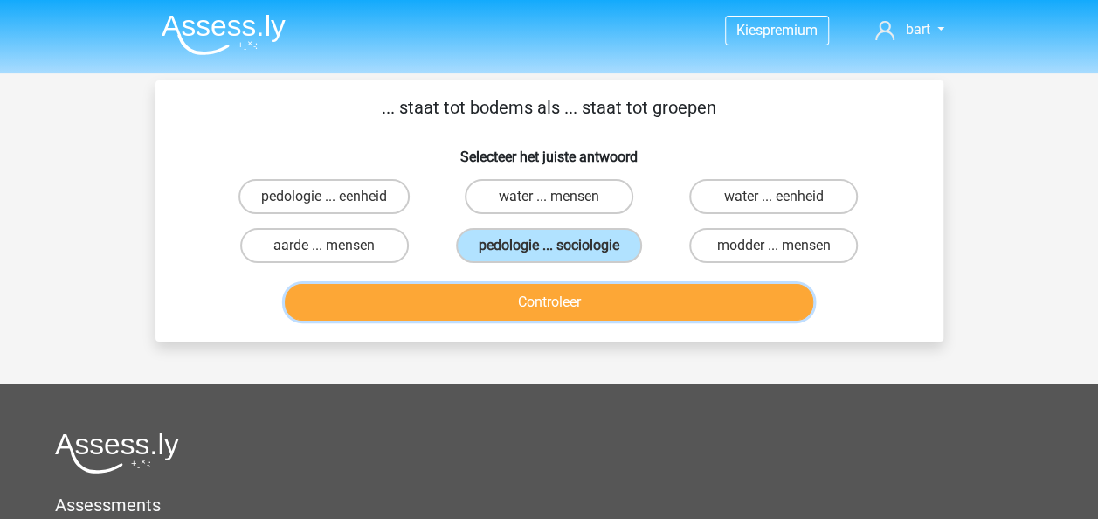
click at [587, 292] on button "Controleer" at bounding box center [549, 302] width 528 height 37
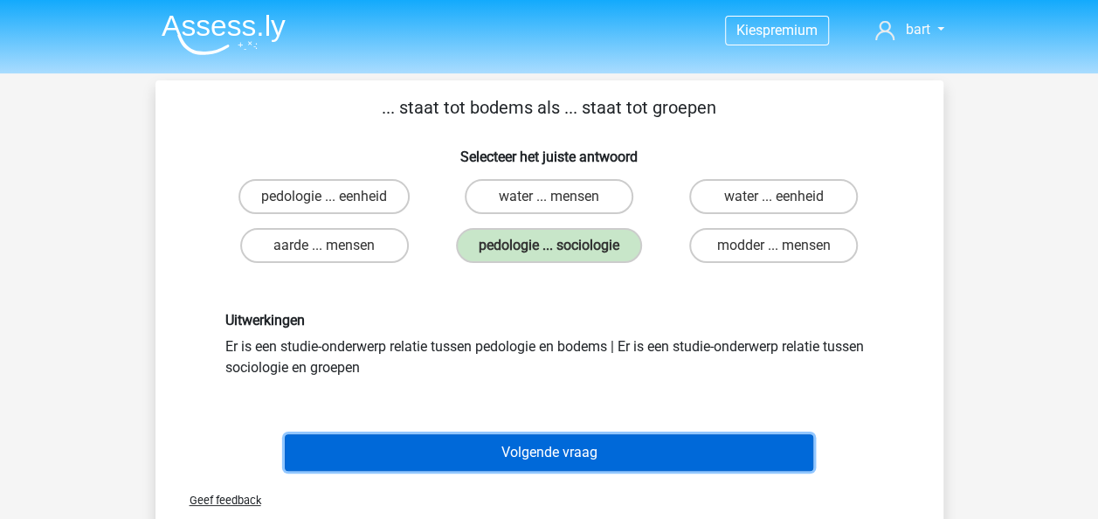
click at [572, 444] on button "Volgende vraag" at bounding box center [549, 452] width 528 height 37
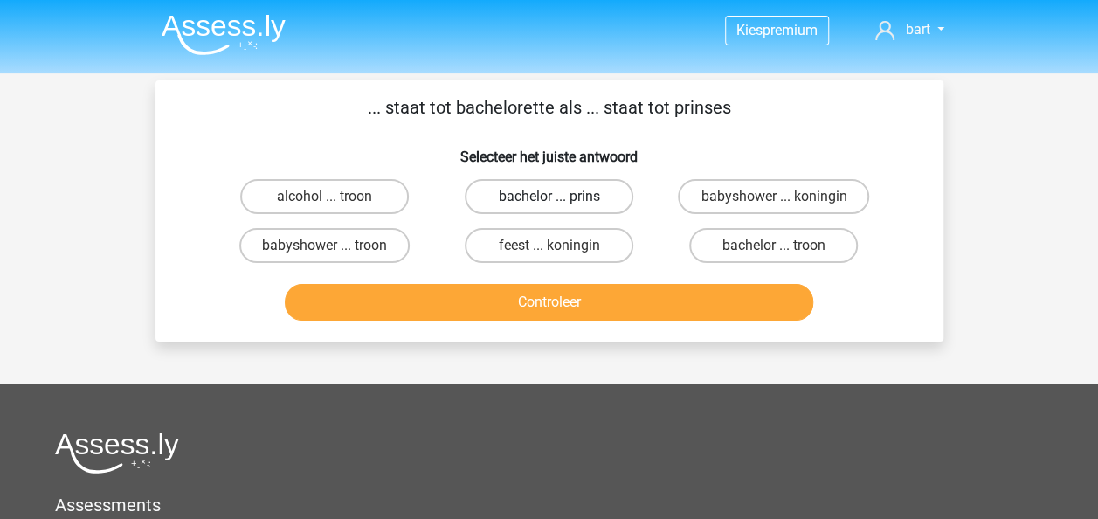
click at [568, 202] on label "bachelor ... prins" at bounding box center [549, 196] width 169 height 35
click at [560, 202] on input "bachelor ... prins" at bounding box center [553, 201] width 11 height 11
radio input "true"
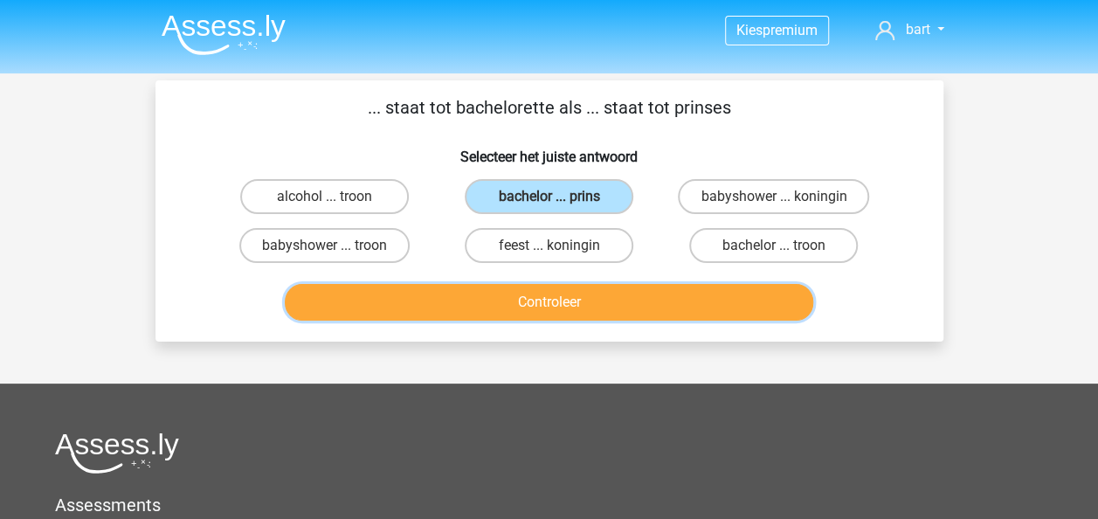
click at [595, 309] on button "Controleer" at bounding box center [549, 302] width 528 height 37
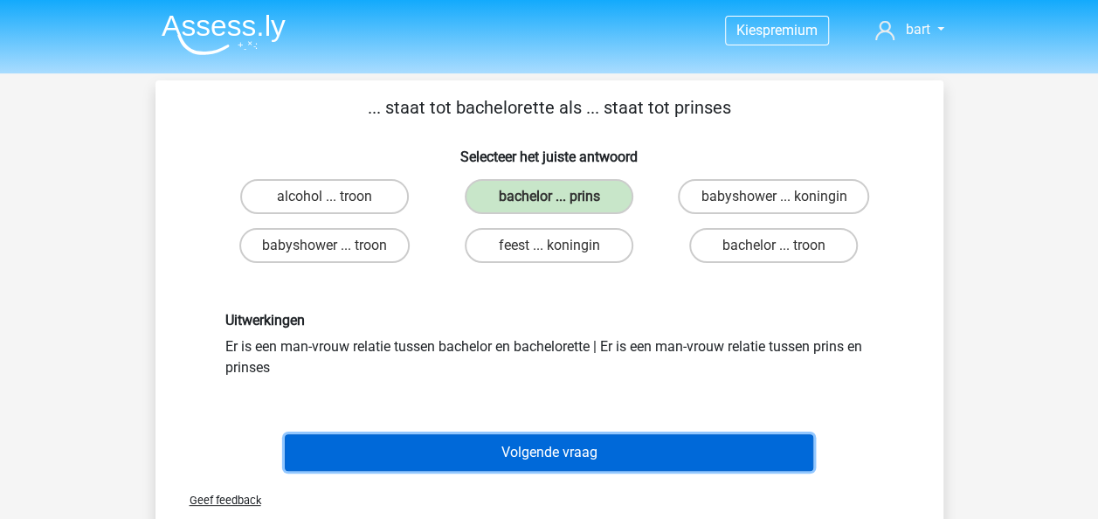
click at [594, 445] on button "Volgende vraag" at bounding box center [549, 452] width 528 height 37
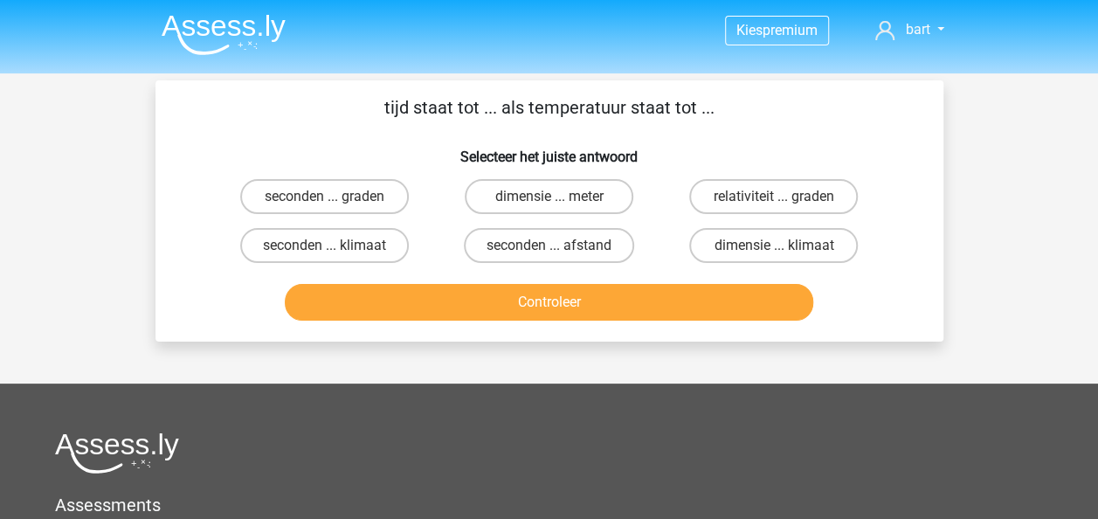
scroll to position [80, 0]
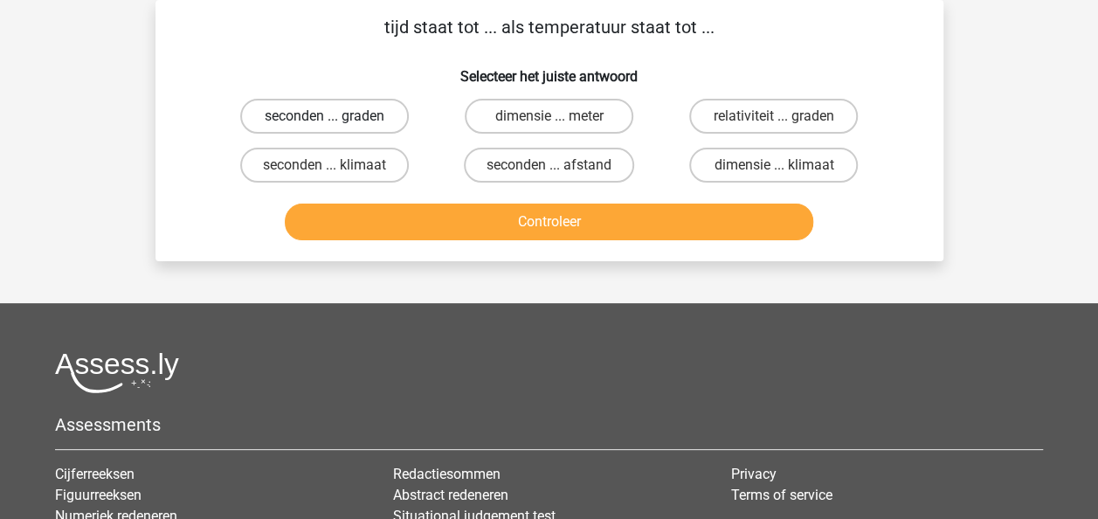
click at [377, 110] on label "seconden ... graden" at bounding box center [324, 116] width 169 height 35
click at [335, 116] on input "seconden ... graden" at bounding box center [329, 121] width 11 height 11
radio input "true"
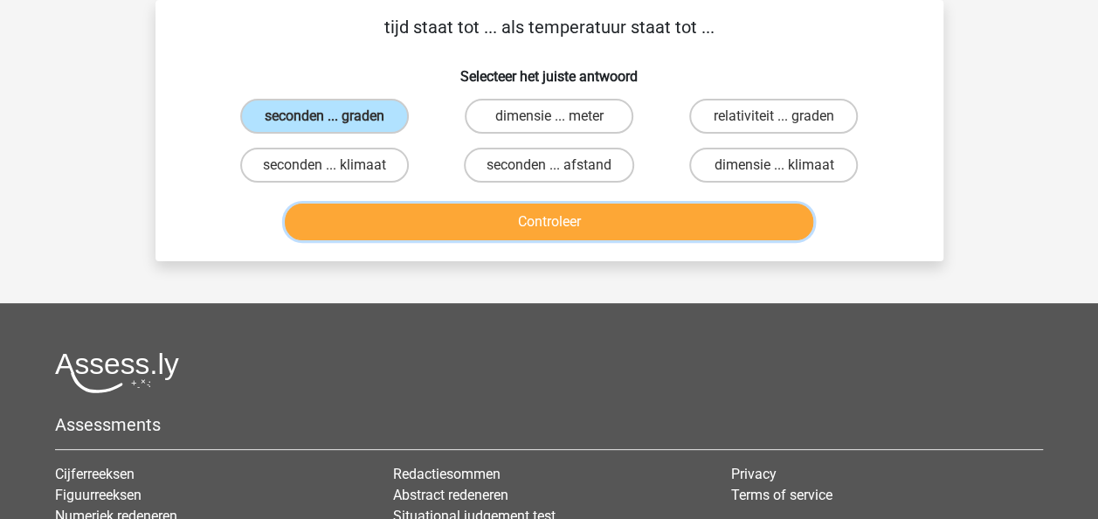
click at [548, 217] on button "Controleer" at bounding box center [549, 221] width 528 height 37
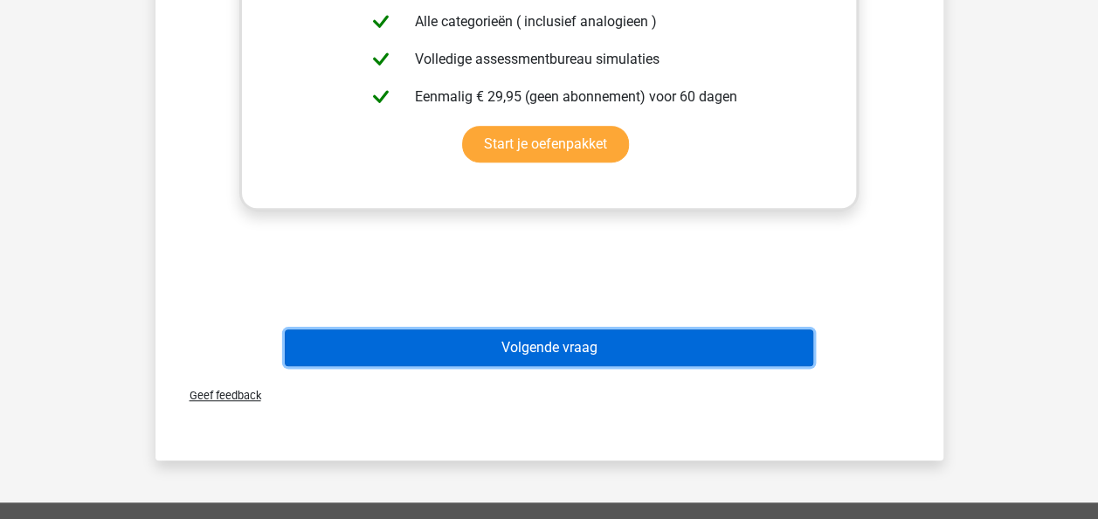
click at [550, 344] on button "Volgende vraag" at bounding box center [549, 347] width 528 height 37
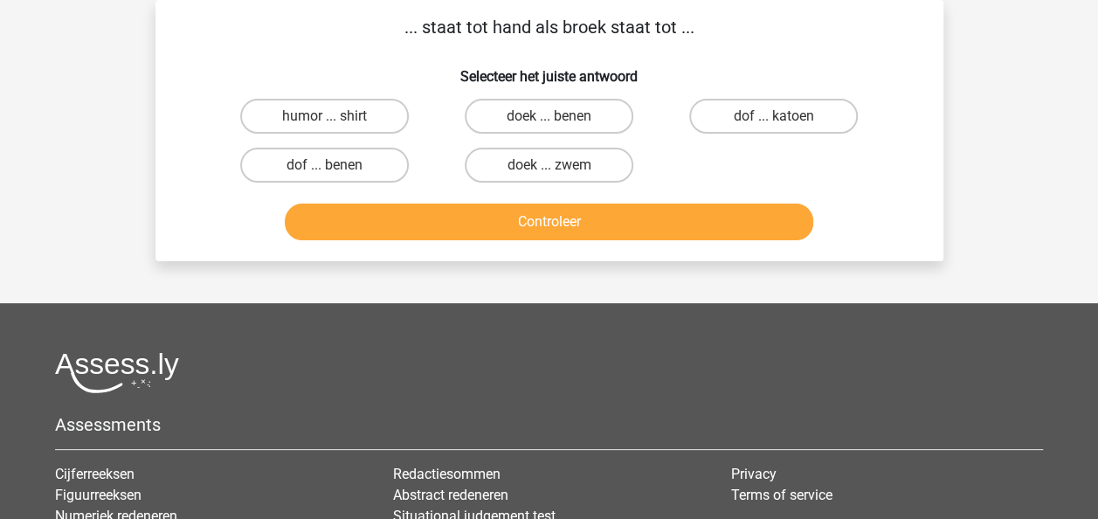
scroll to position [0, 0]
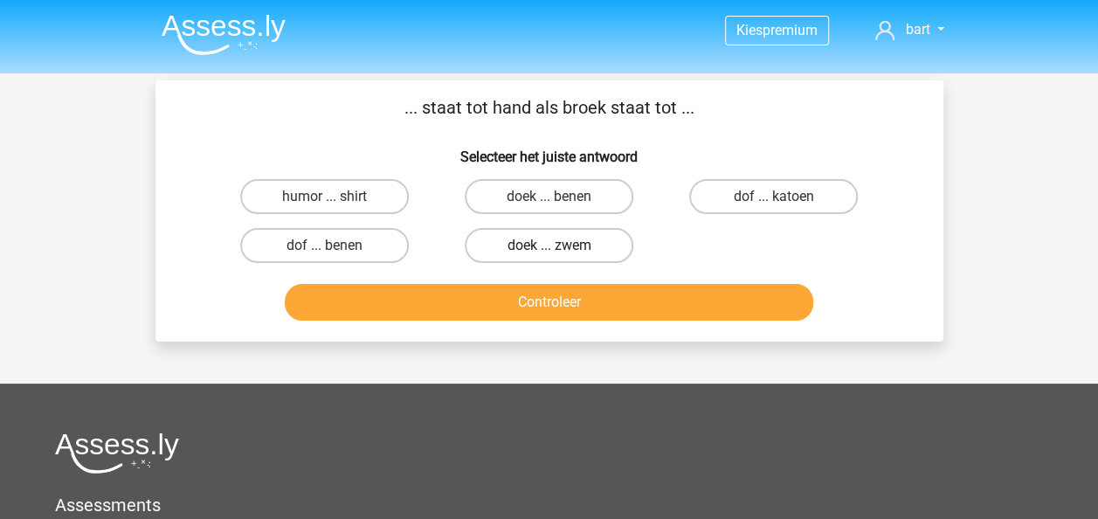
click at [565, 242] on label "doek ... zwem" at bounding box center [549, 245] width 169 height 35
click at [560, 245] on input "doek ... zwem" at bounding box center [553, 250] width 11 height 11
radio input "true"
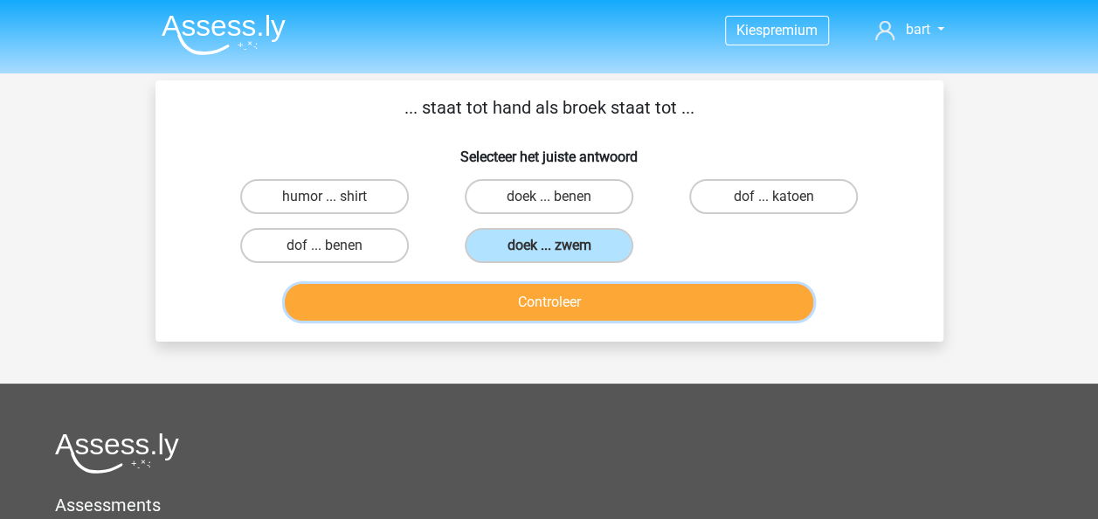
click at [576, 316] on button "Controleer" at bounding box center [549, 302] width 528 height 37
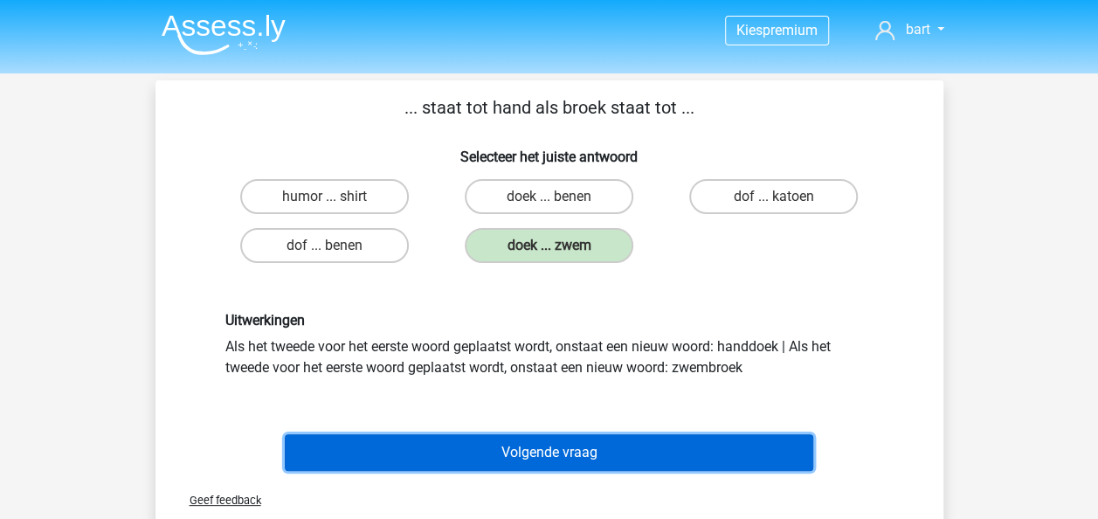
click at [610, 443] on button "Volgende vraag" at bounding box center [549, 452] width 528 height 37
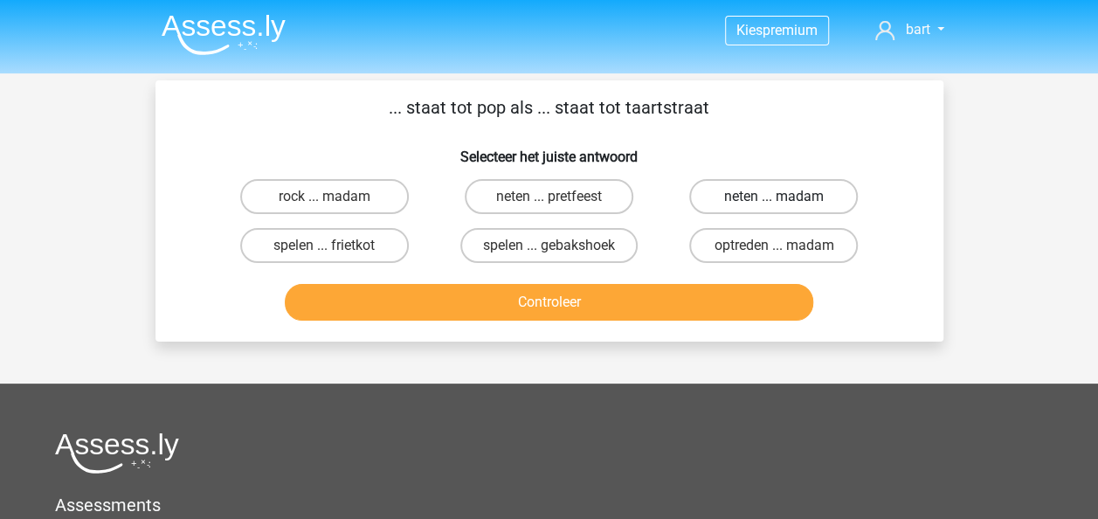
click at [784, 191] on label "neten ... madam" at bounding box center [773, 196] width 169 height 35
click at [784, 196] on input "neten ... madam" at bounding box center [779, 201] width 11 height 11
radio input "true"
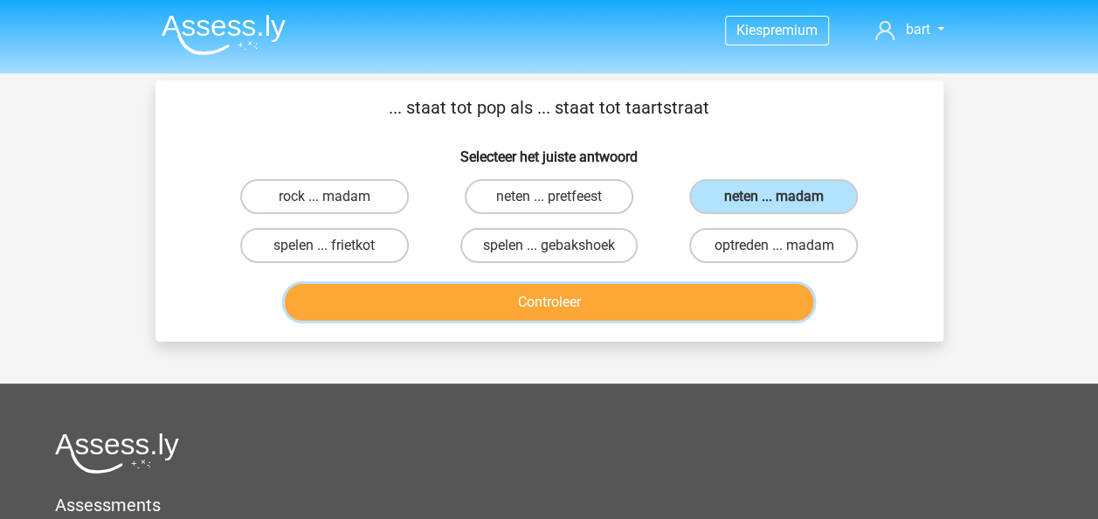
click at [667, 304] on button "Controleer" at bounding box center [549, 302] width 528 height 37
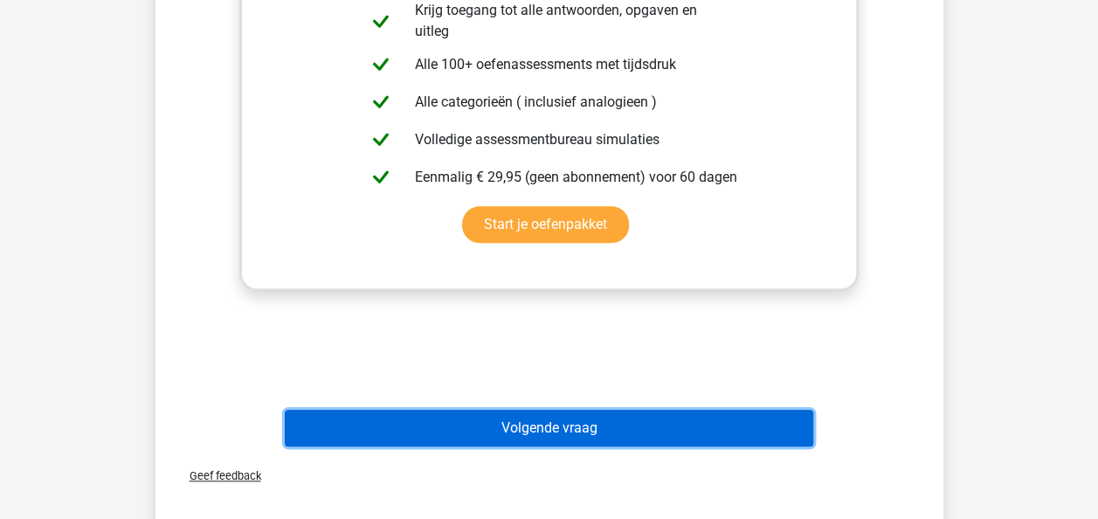
click at [595, 418] on button "Volgende vraag" at bounding box center [549, 427] width 528 height 37
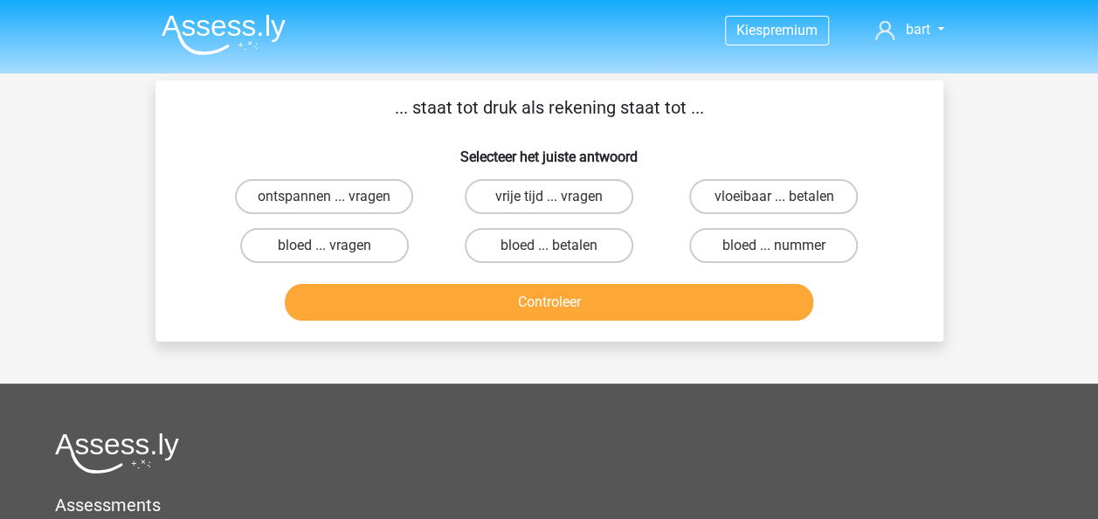
click at [781, 257] on input "bloed ... nummer" at bounding box center [779, 250] width 11 height 11
radio input "true"
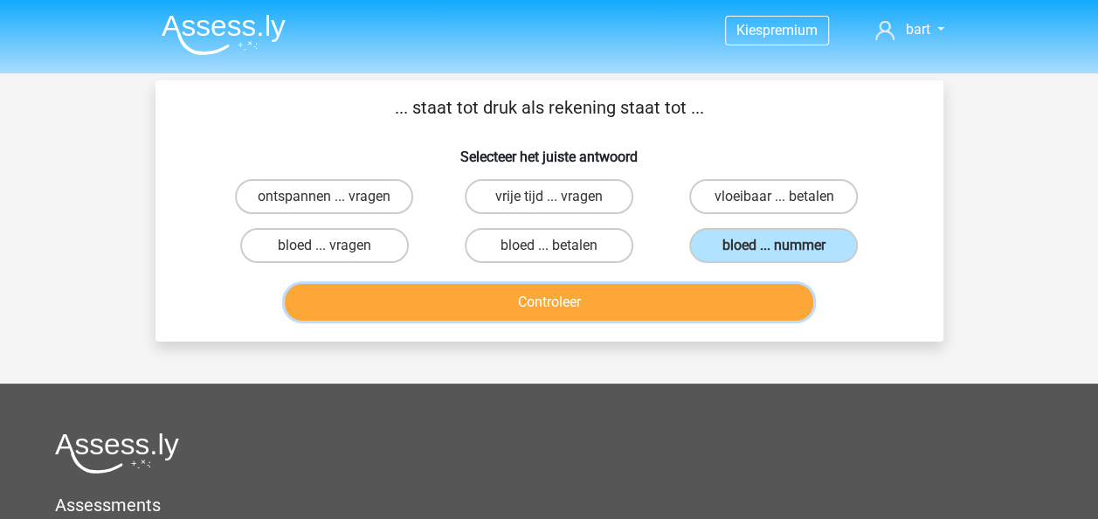
click at [693, 292] on button "Controleer" at bounding box center [549, 302] width 528 height 37
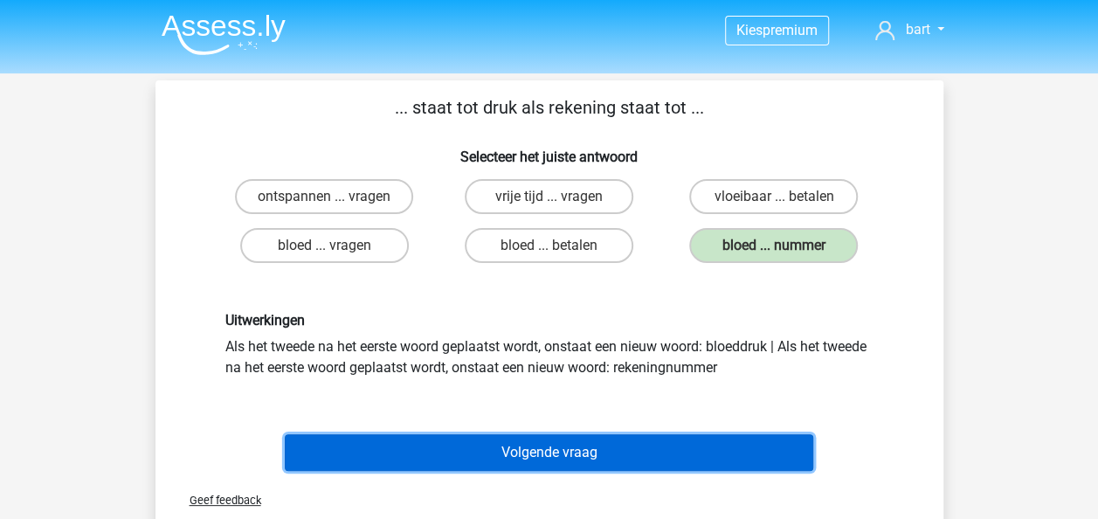
click at [559, 442] on button "Volgende vraag" at bounding box center [549, 452] width 528 height 37
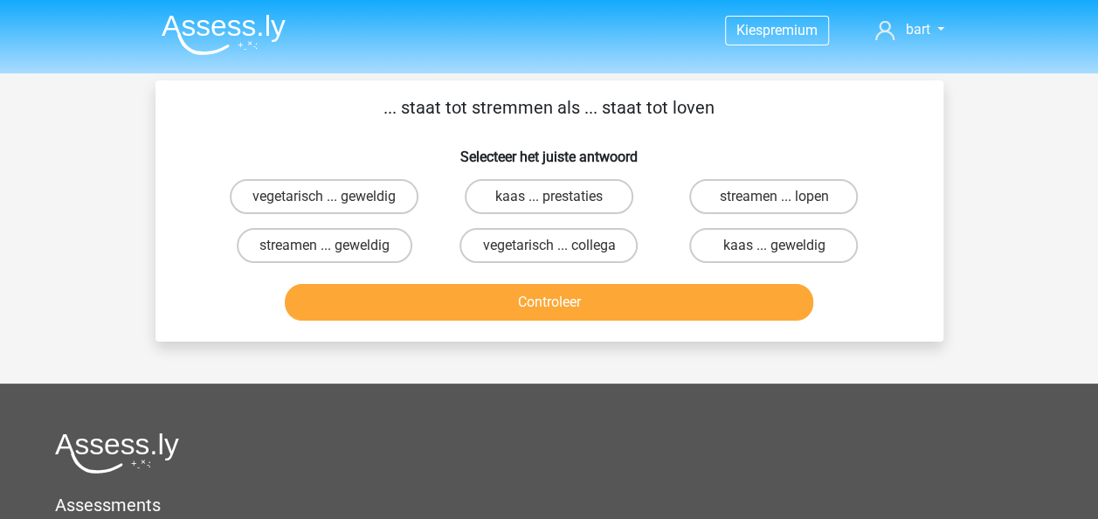
drag, startPoint x: 763, startPoint y: 189, endPoint x: 729, endPoint y: 216, distance: 43.0
click at [763, 190] on label "streamen ... lopen" at bounding box center [773, 196] width 169 height 35
click at [774, 196] on input "streamen ... lopen" at bounding box center [779, 201] width 11 height 11
radio input "true"
click at [632, 279] on div "Controleer" at bounding box center [549, 299] width 732 height 58
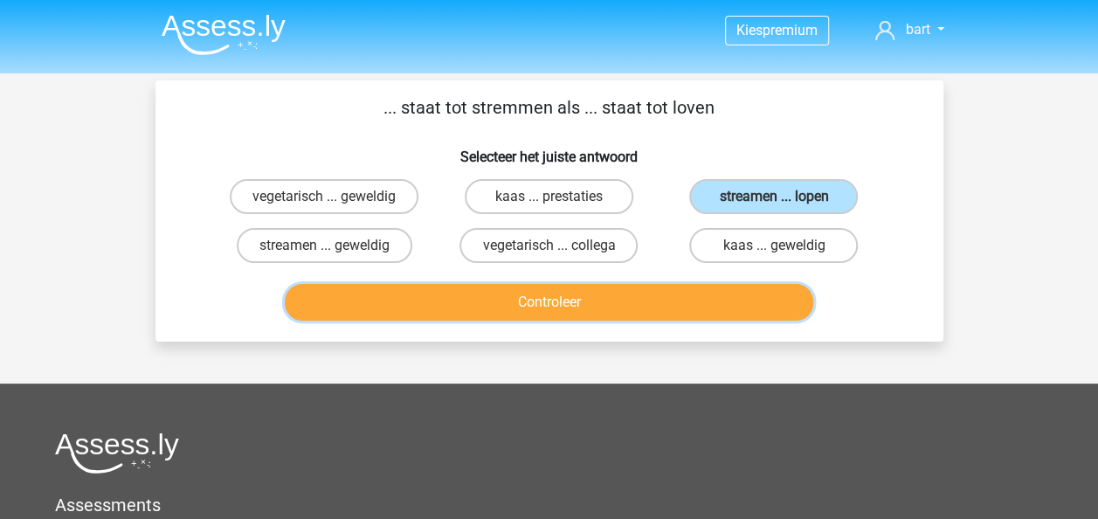
click at [613, 291] on button "Controleer" at bounding box center [549, 302] width 528 height 37
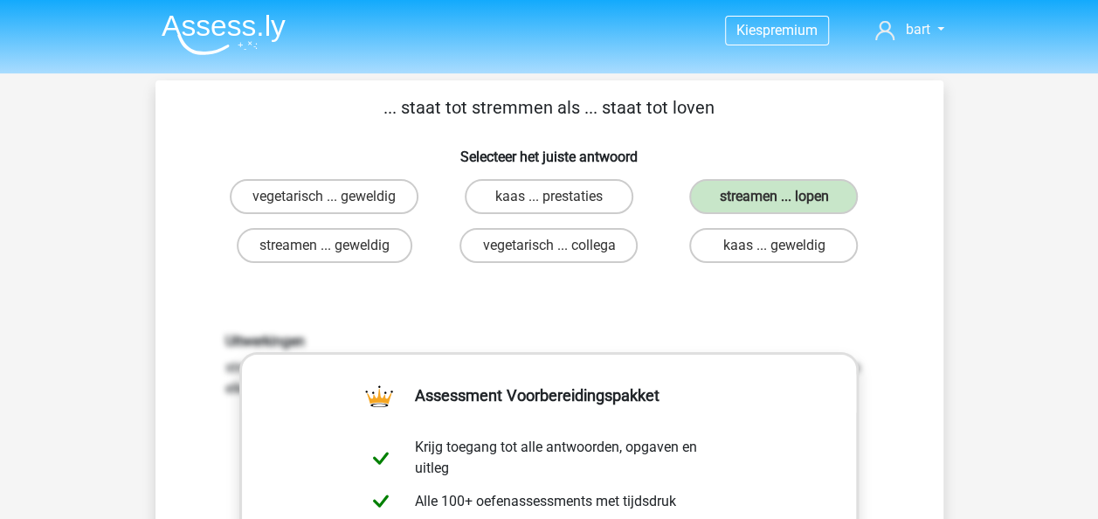
scroll to position [437, 0]
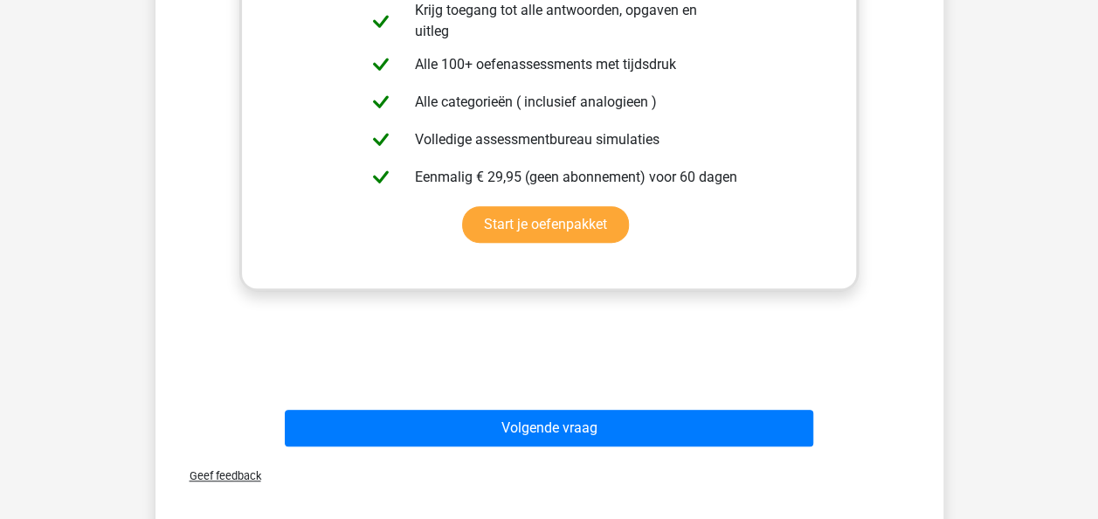
click at [566, 399] on div "Volgende vraag" at bounding box center [549, 425] width 732 height 58
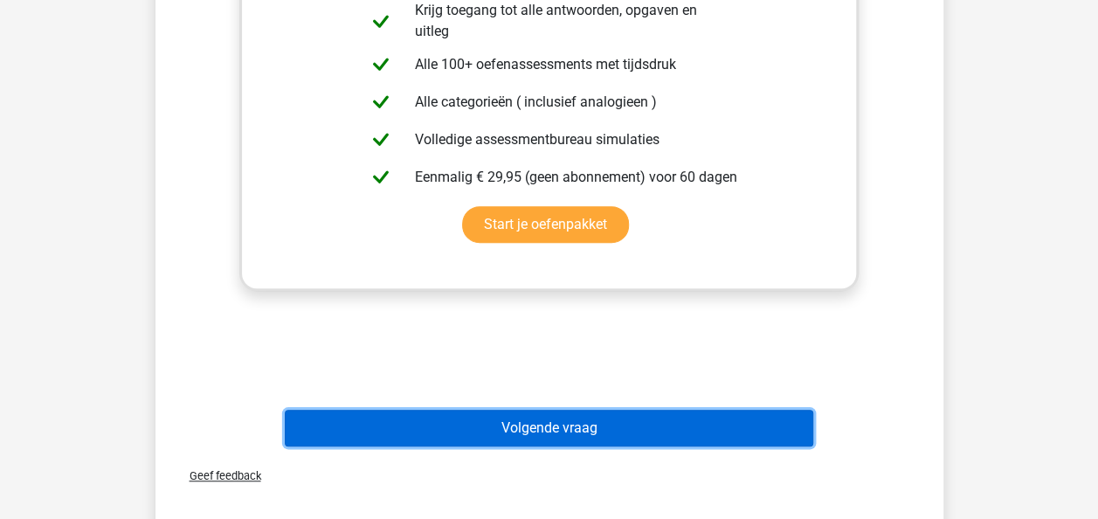
click at [554, 430] on button "Volgende vraag" at bounding box center [549, 427] width 528 height 37
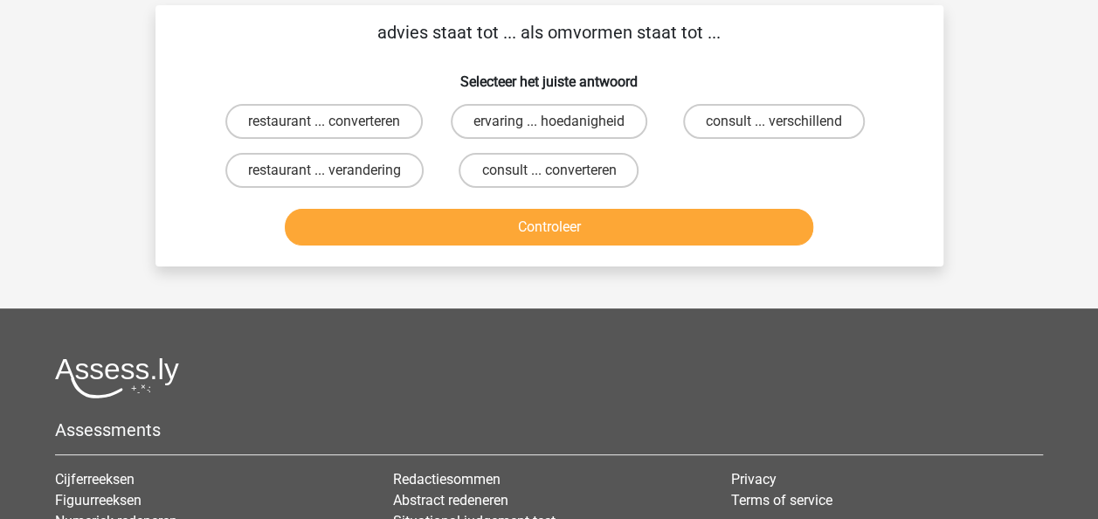
scroll to position [0, 0]
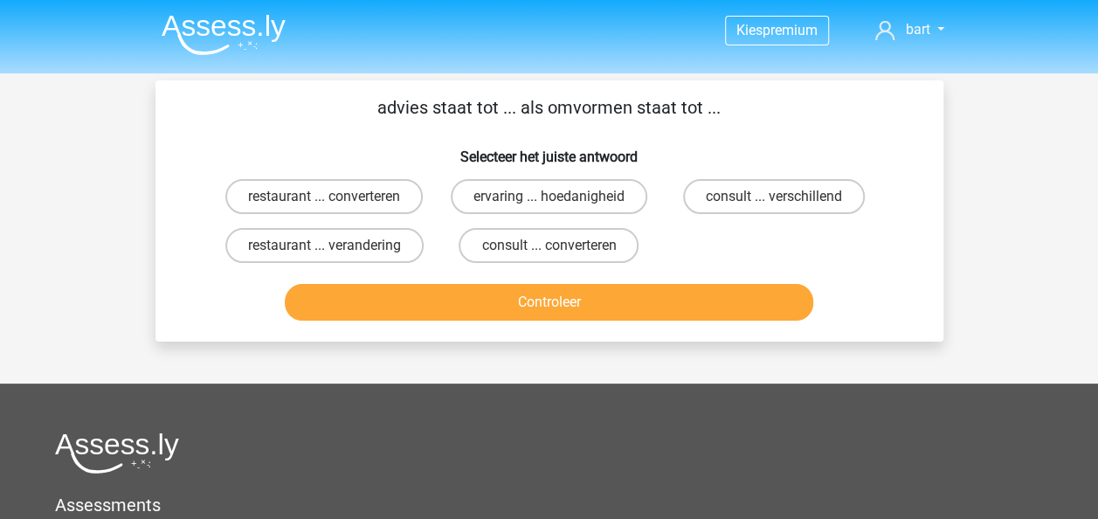
click at [551, 251] on input "consult ... converteren" at bounding box center [553, 250] width 11 height 11
radio input "true"
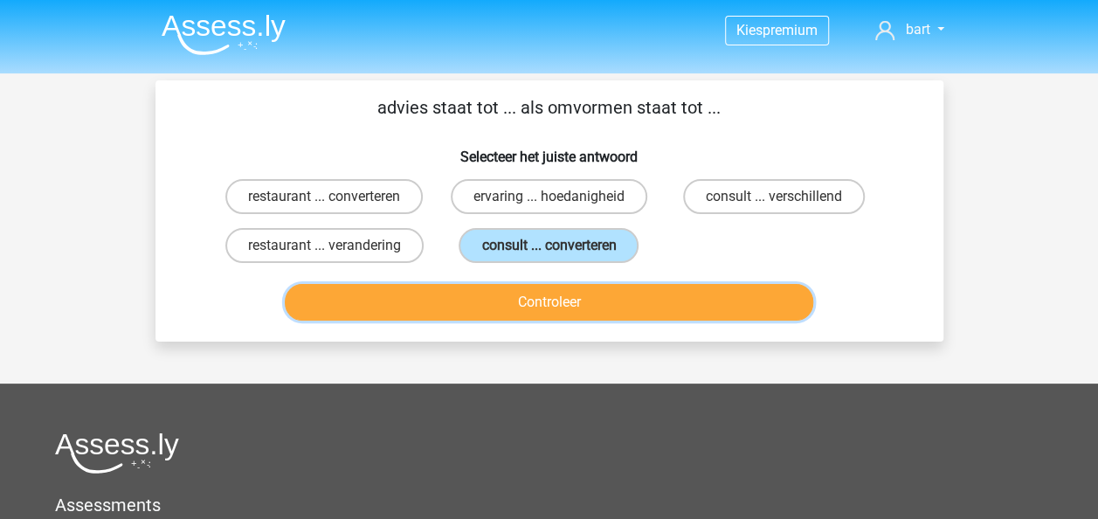
click at [569, 297] on button "Controleer" at bounding box center [549, 302] width 528 height 37
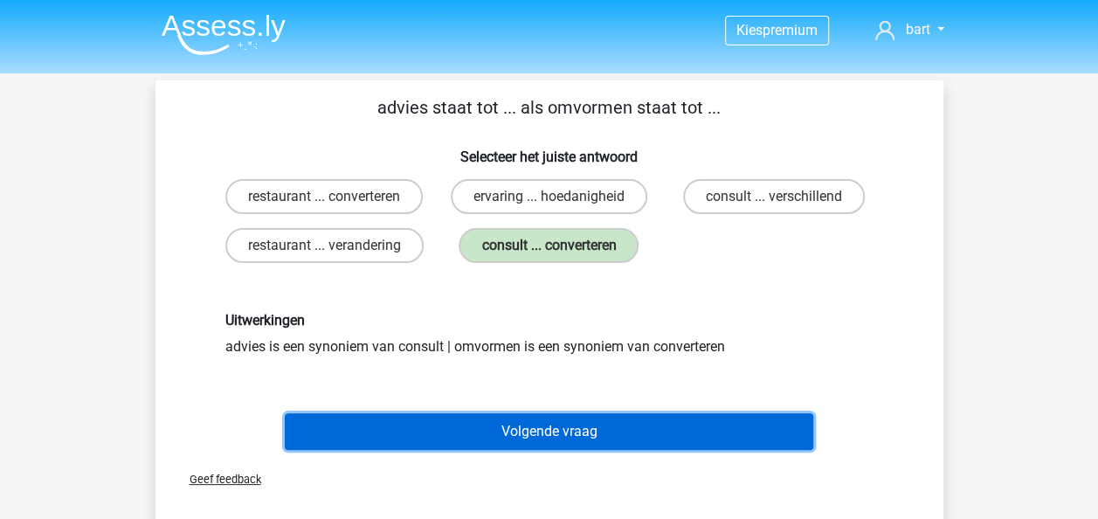
click at [650, 424] on button "Volgende vraag" at bounding box center [549, 431] width 528 height 37
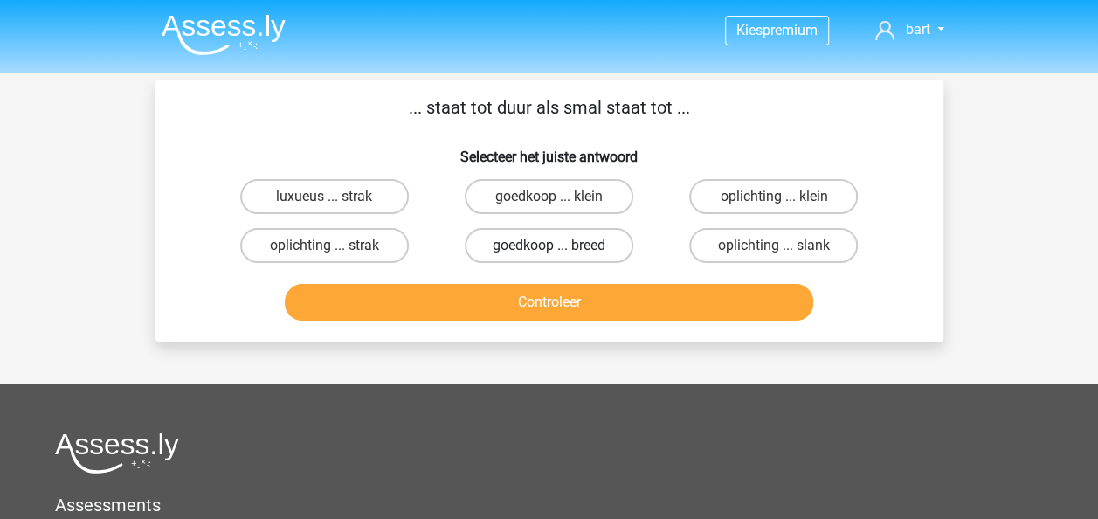
click at [615, 253] on label "goedkoop ... breed" at bounding box center [549, 245] width 169 height 35
click at [560, 253] on input "goedkoop ... breed" at bounding box center [553, 250] width 11 height 11
radio input "true"
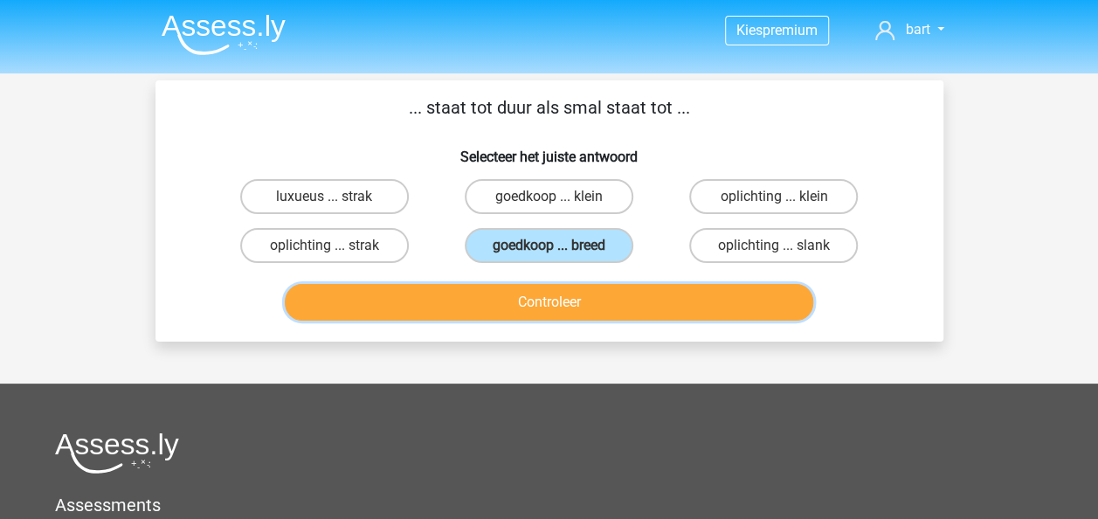
click at [632, 309] on button "Controleer" at bounding box center [549, 302] width 528 height 37
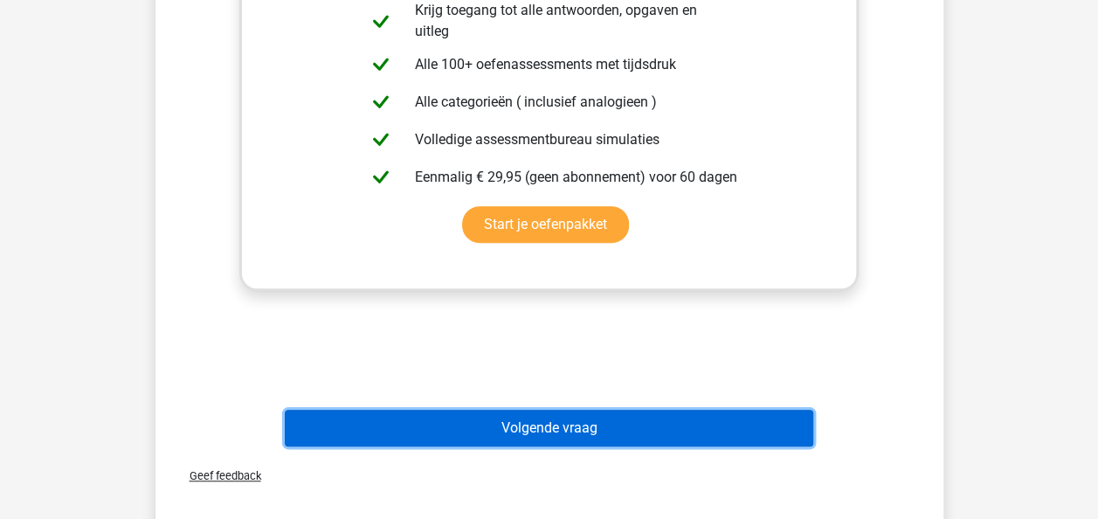
click at [601, 419] on button "Volgende vraag" at bounding box center [549, 427] width 528 height 37
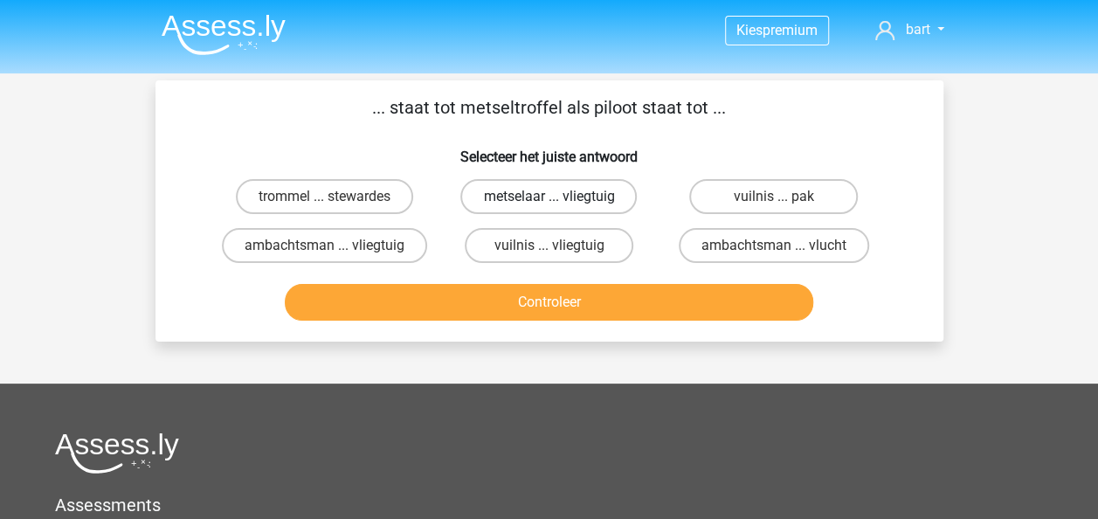
click at [515, 186] on label "metselaar ... vliegtuig" at bounding box center [548, 196] width 176 height 35
click at [548, 196] on input "metselaar ... vliegtuig" at bounding box center [553, 201] width 11 height 11
radio input "true"
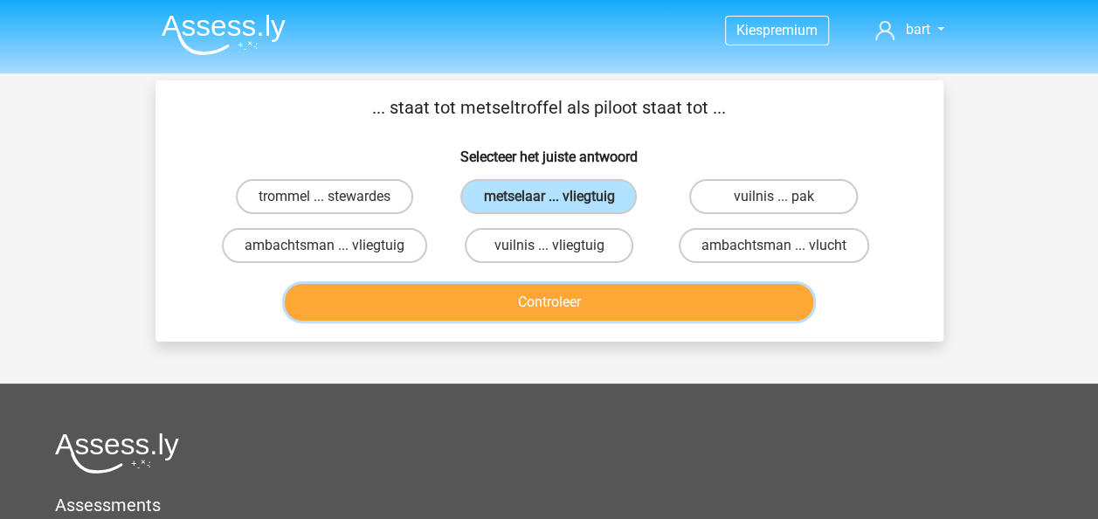
click at [579, 307] on button "Controleer" at bounding box center [549, 302] width 528 height 37
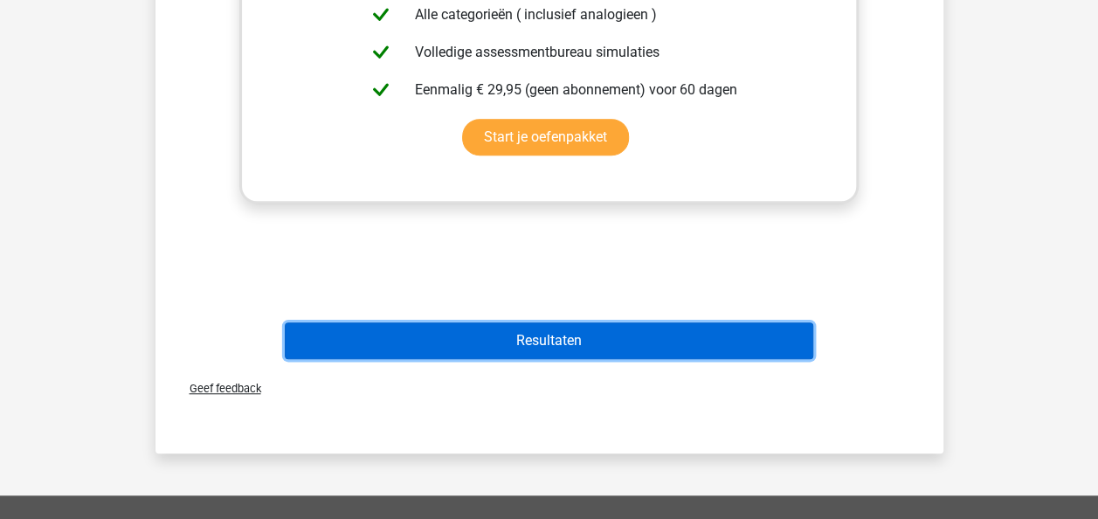
click at [657, 346] on button "Resultaten" at bounding box center [549, 340] width 528 height 37
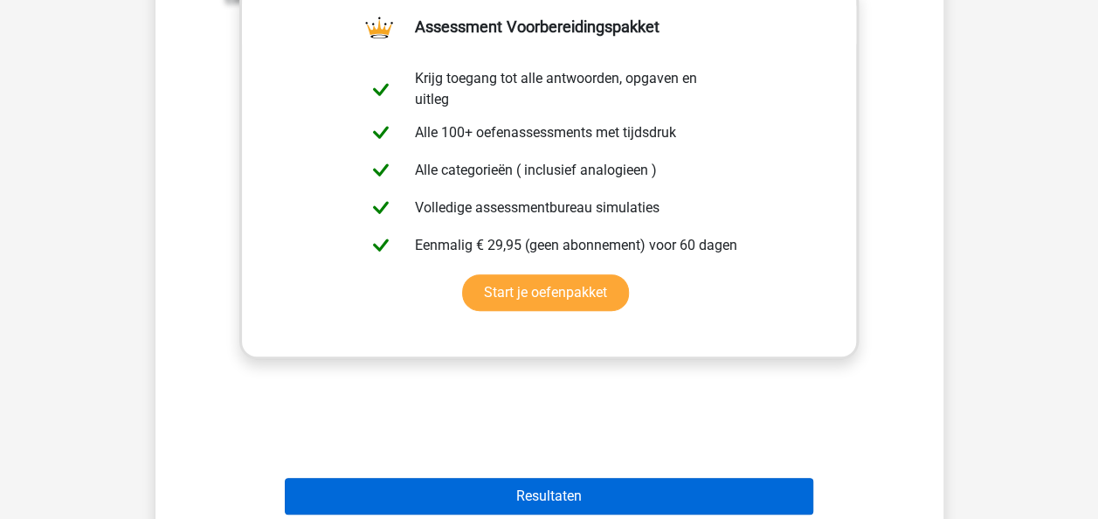
scroll to position [349, 0]
